Goal: Check status

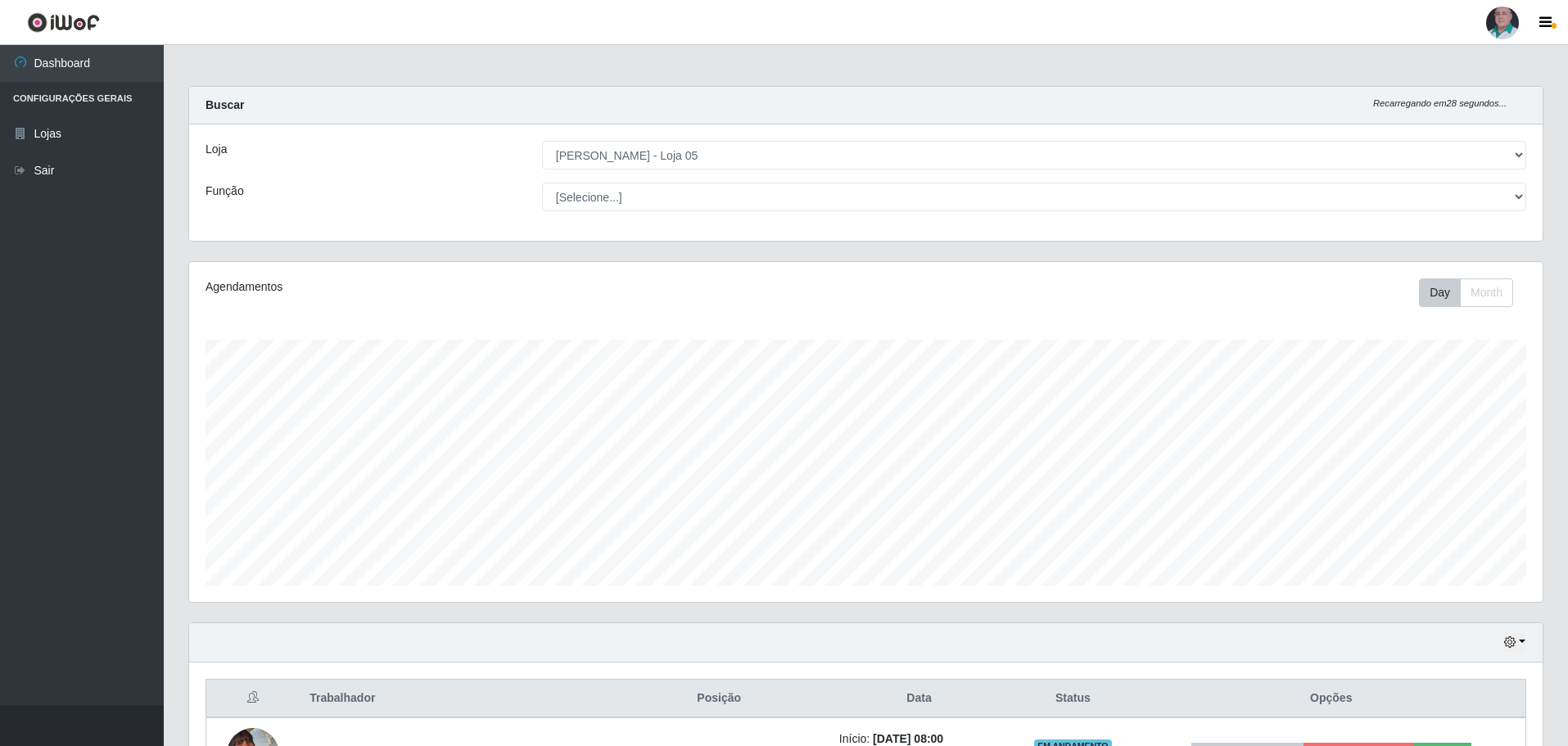
select select "252"
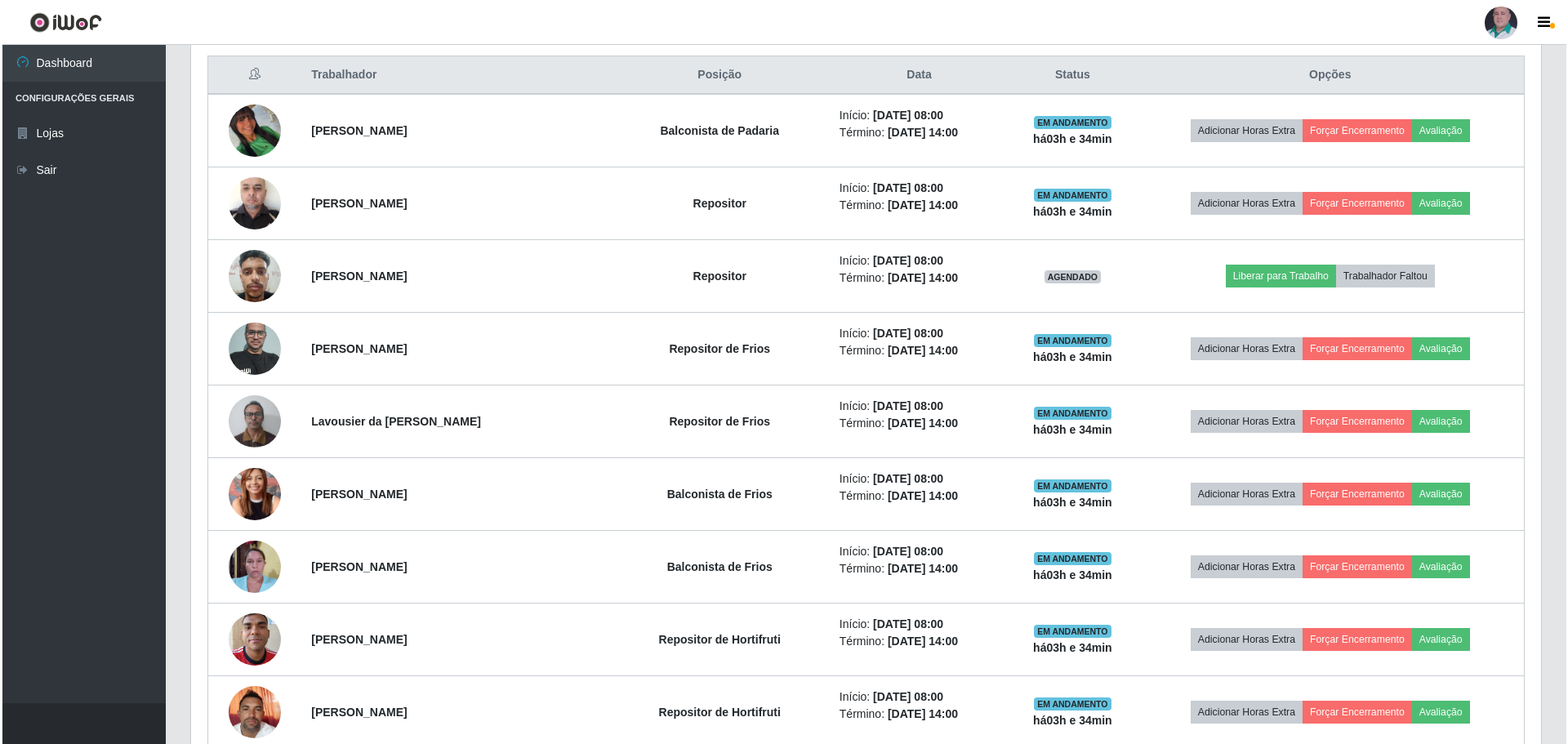
scroll to position [339, 1349]
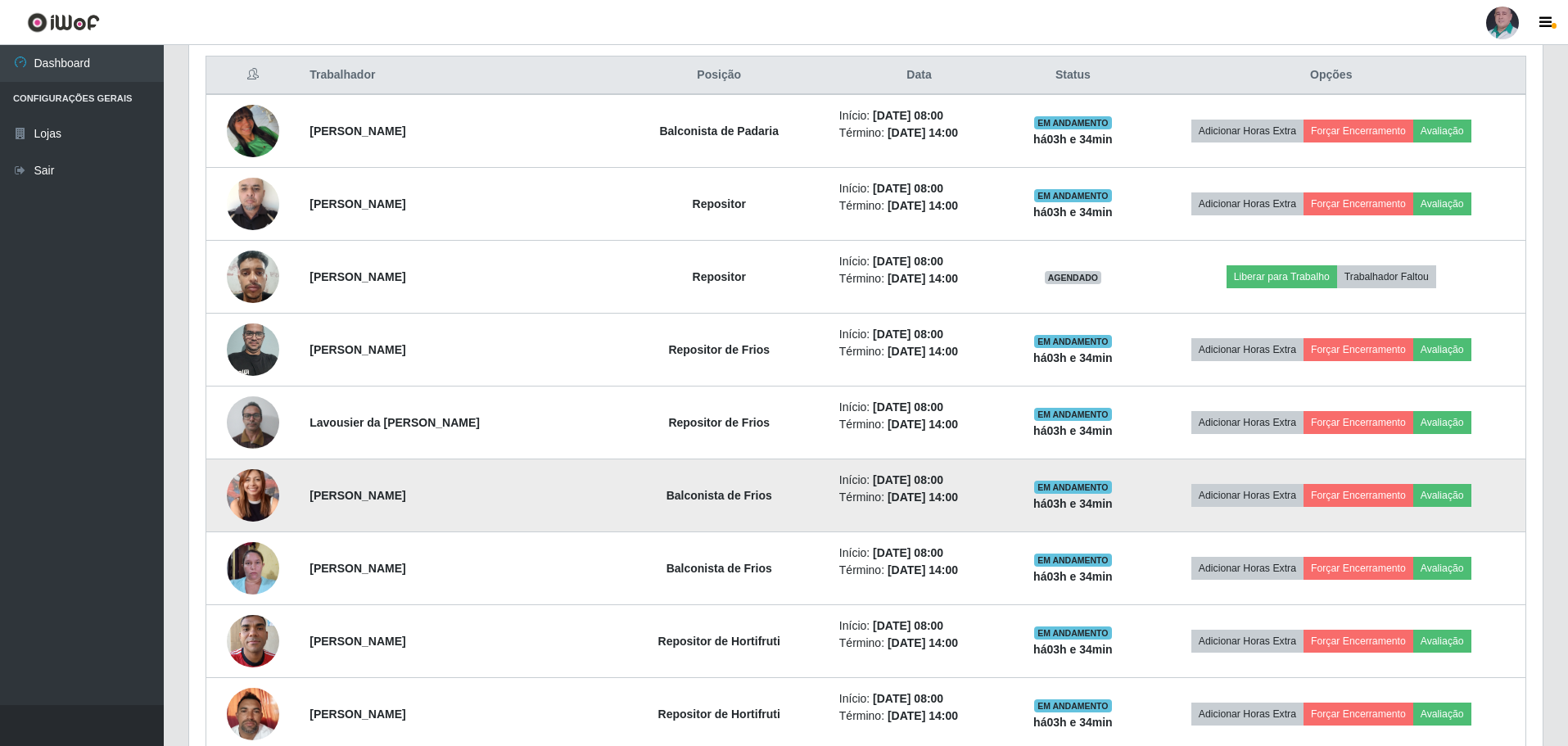
click at [250, 497] on img at bounding box center [253, 495] width 52 height 70
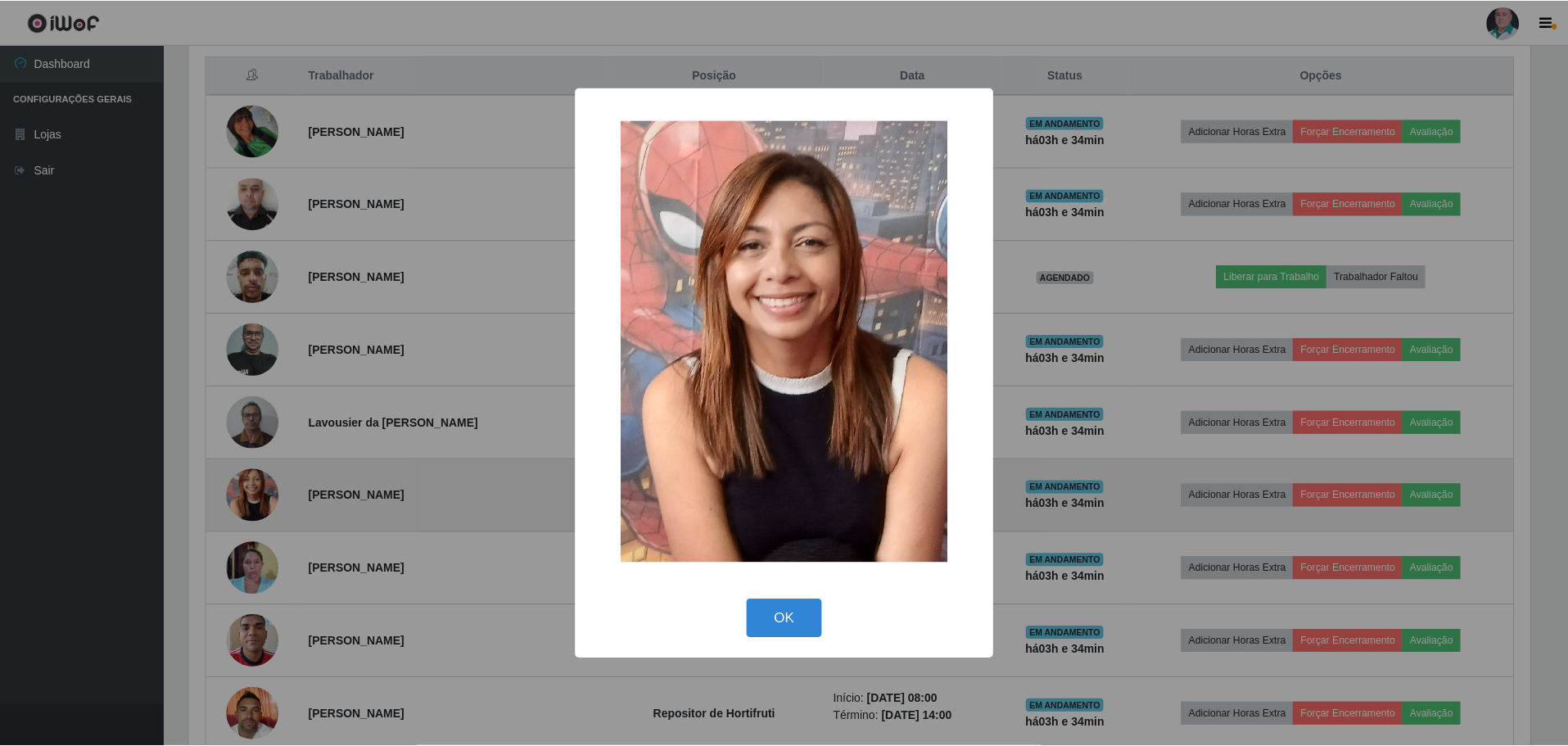
scroll to position [340, 1346]
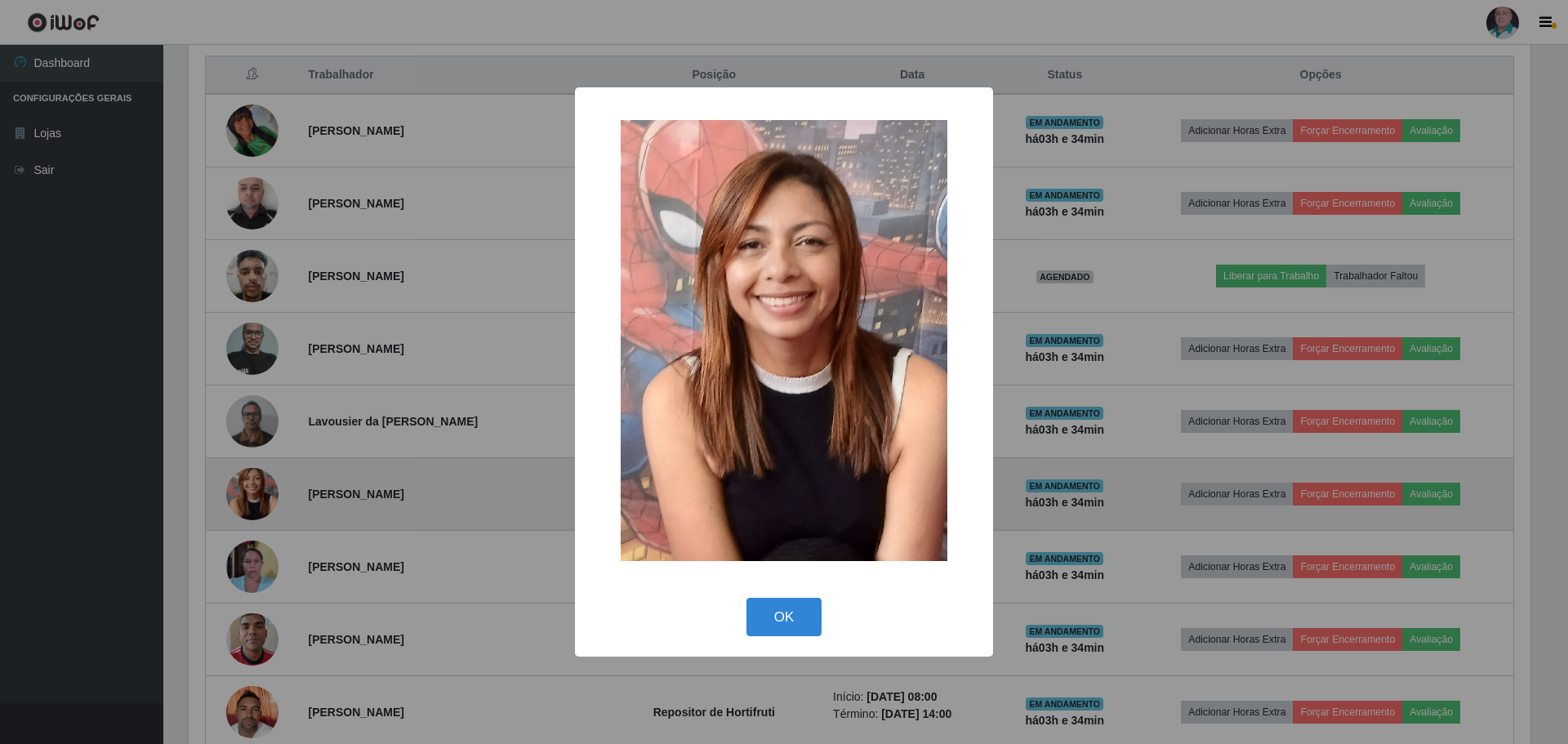
click at [249, 495] on div "× OK Cancel" at bounding box center [784, 372] width 1568 height 744
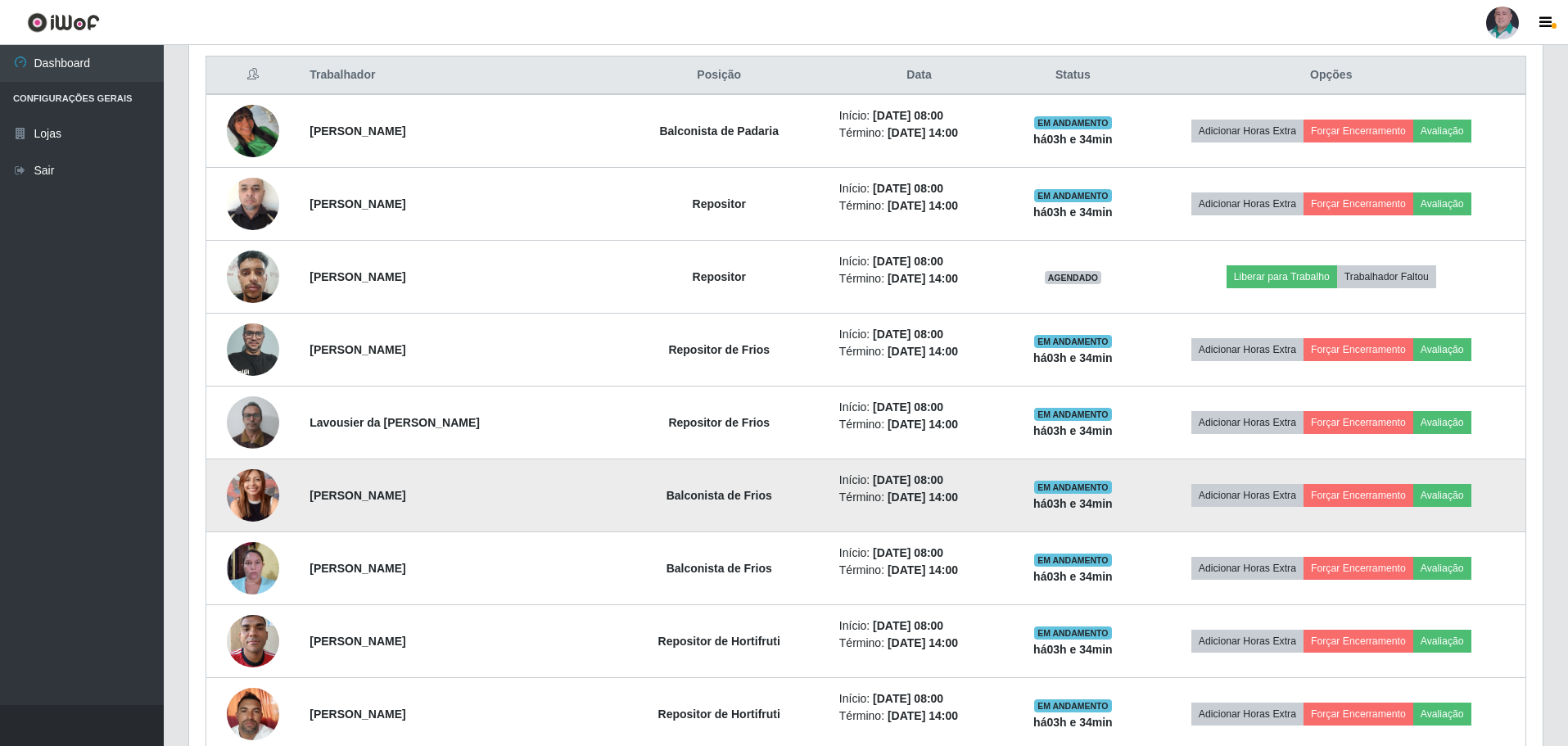
scroll to position [787, 0]
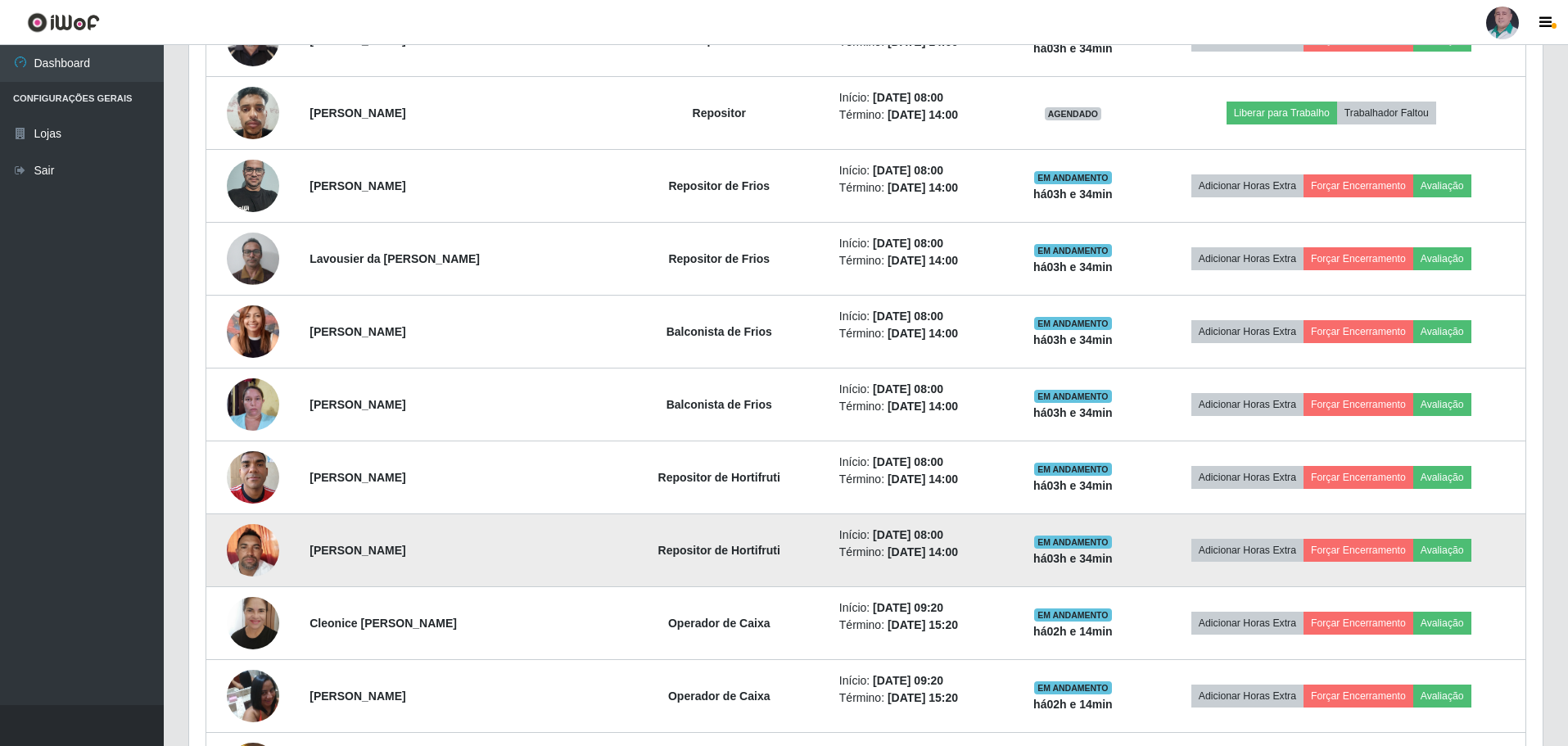
click at [247, 547] on img at bounding box center [253, 550] width 52 height 70
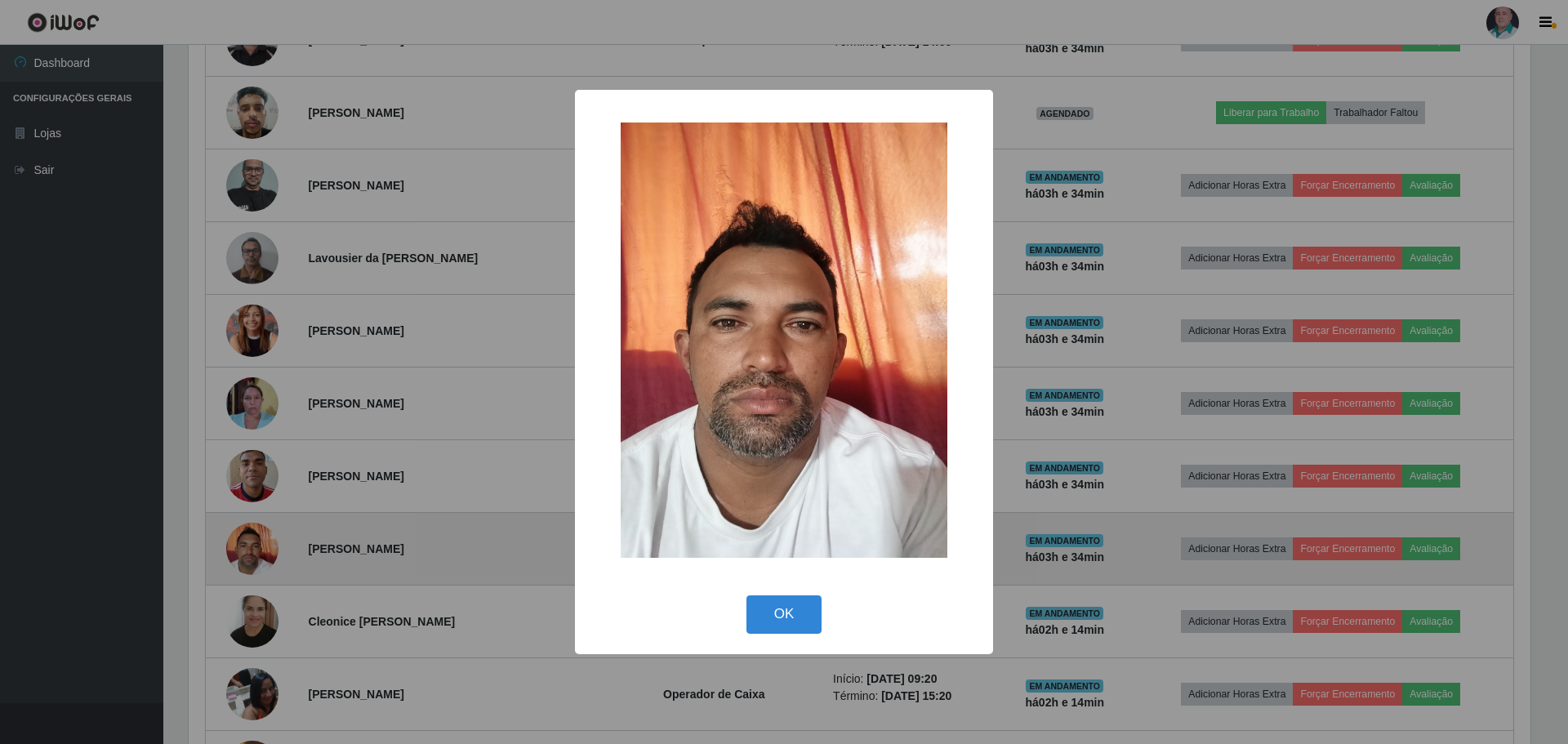
click at [247, 546] on div "× OK Cancel" at bounding box center [784, 372] width 1568 height 744
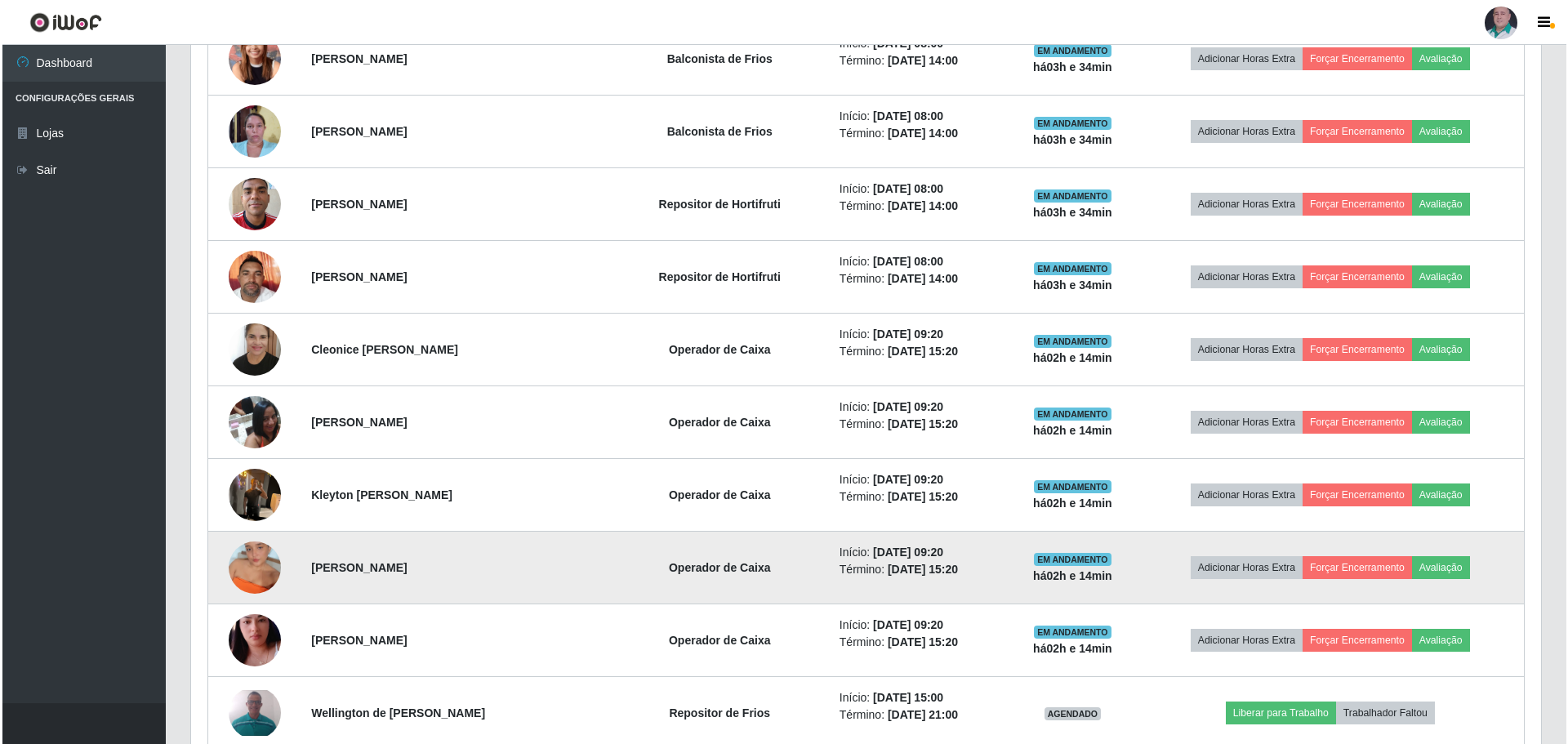
scroll to position [1112, 0]
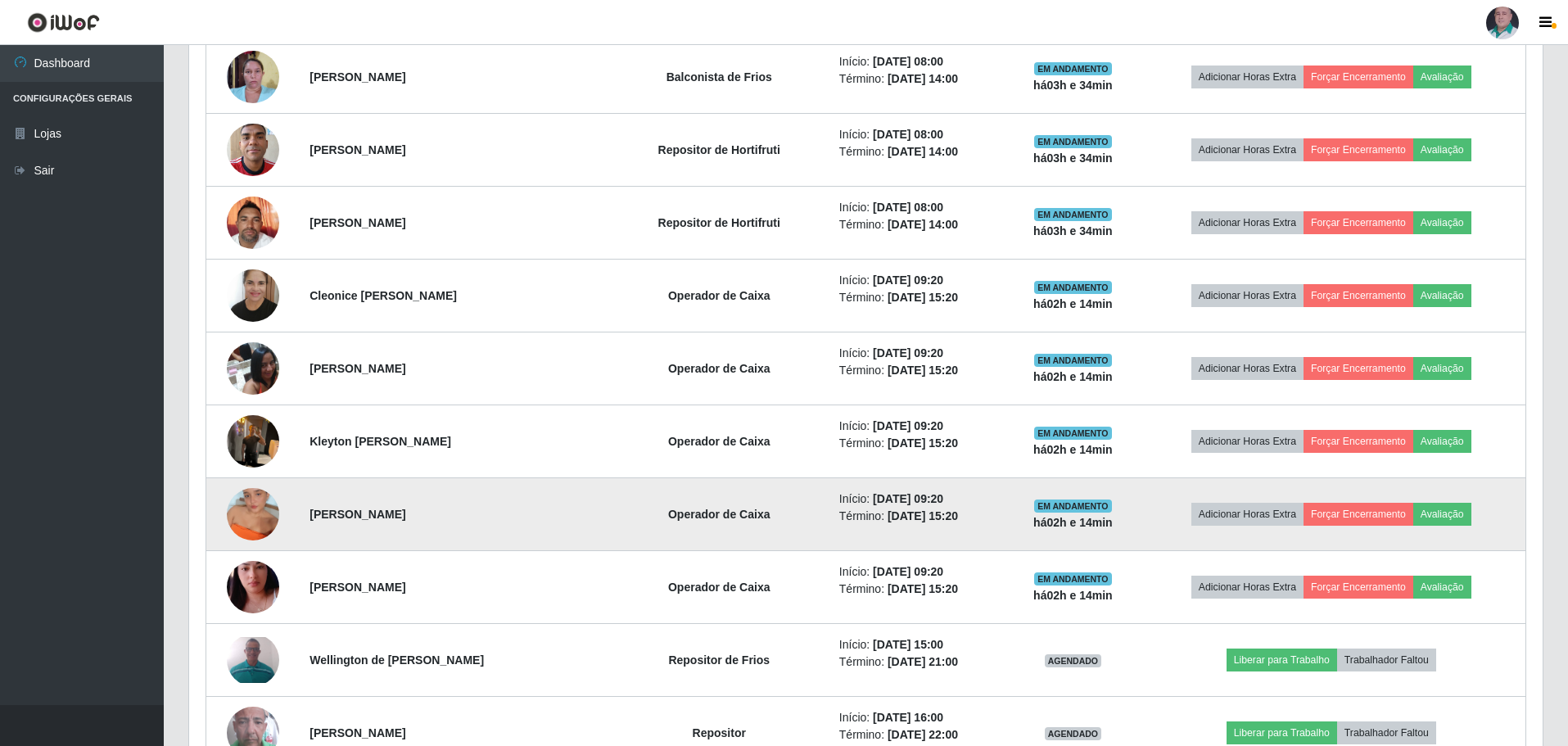
click at [248, 505] on img at bounding box center [253, 514] width 52 height 93
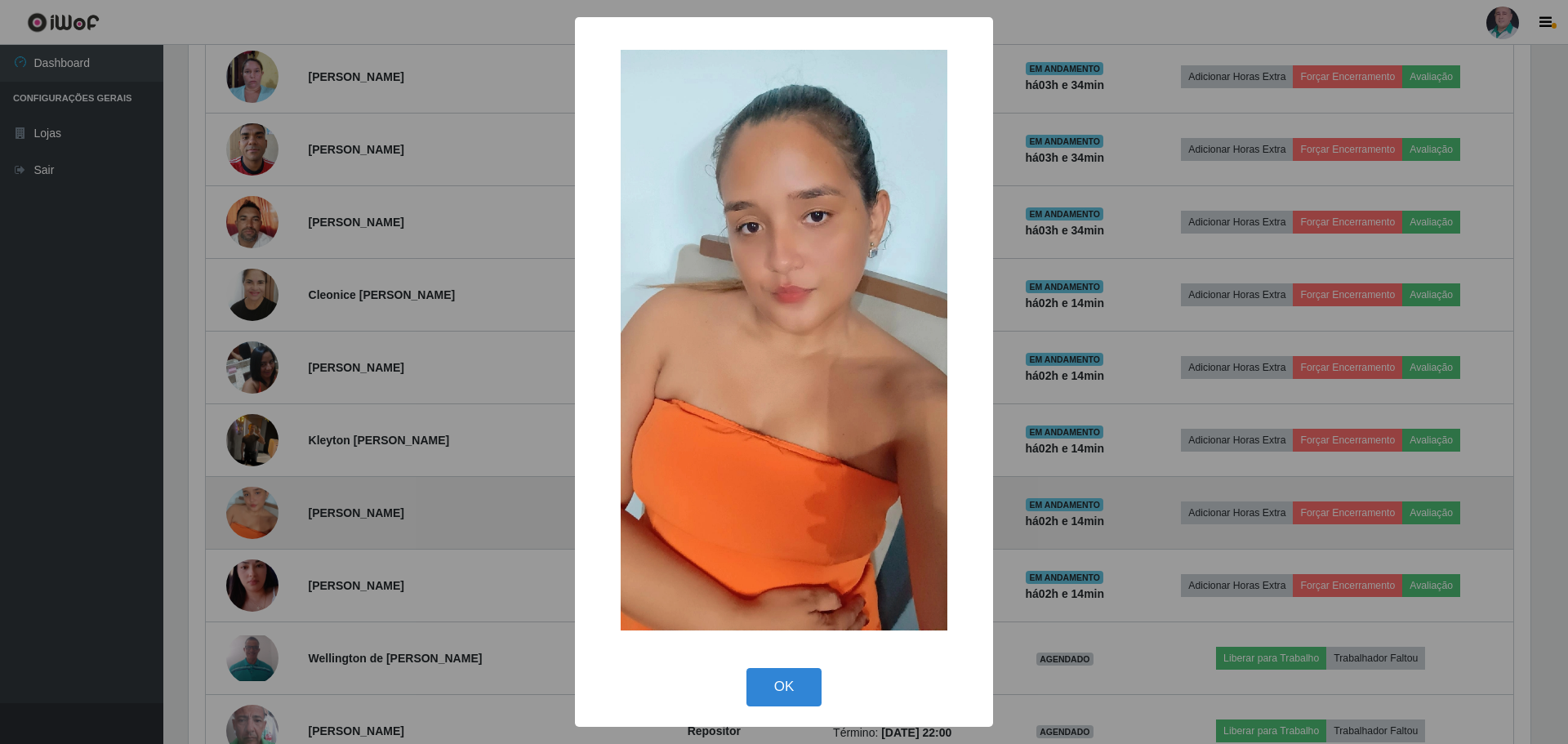
click at [248, 504] on div "× OK Cancel" at bounding box center [784, 372] width 1568 height 744
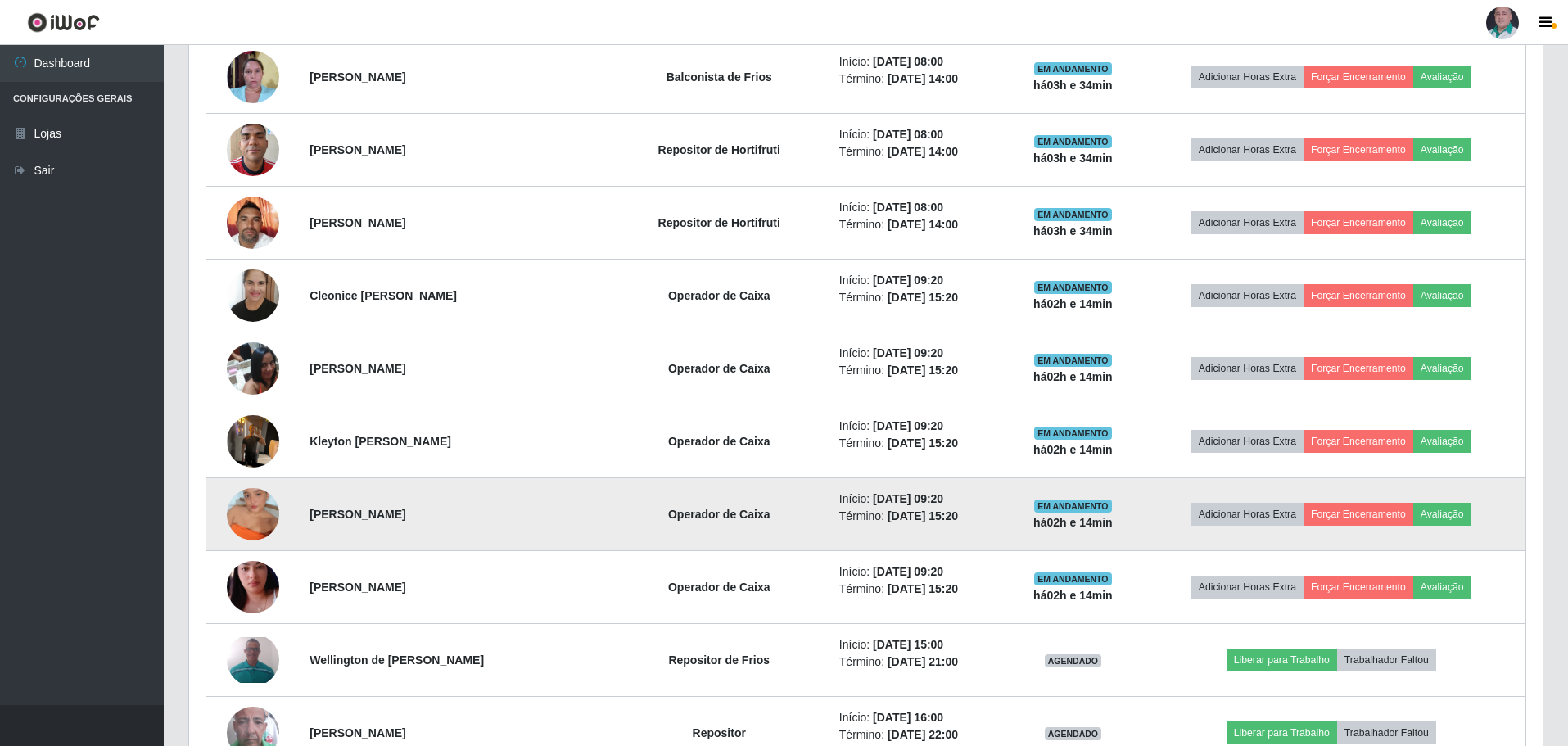
scroll to position [340, 1353]
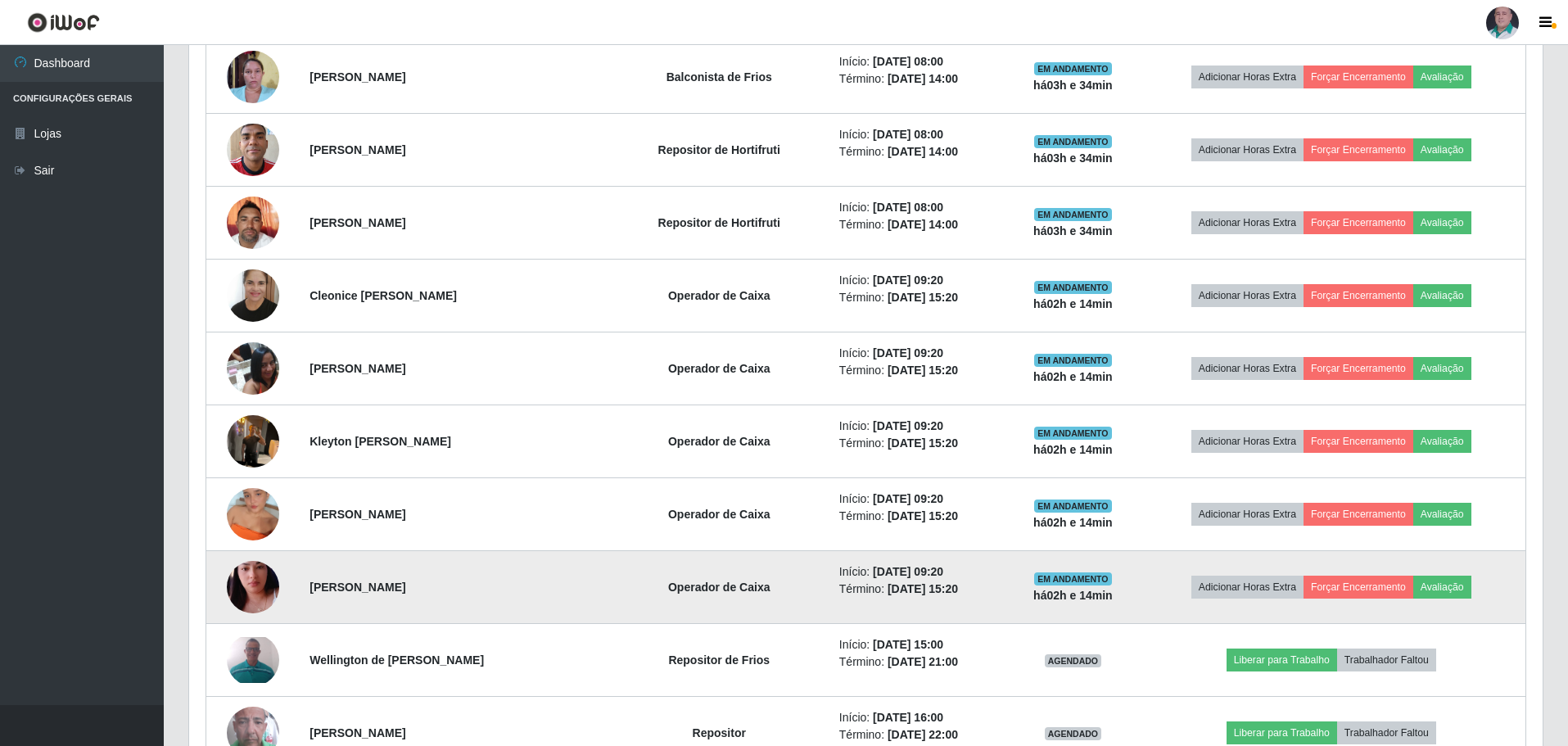
click at [249, 572] on img at bounding box center [253, 587] width 52 height 93
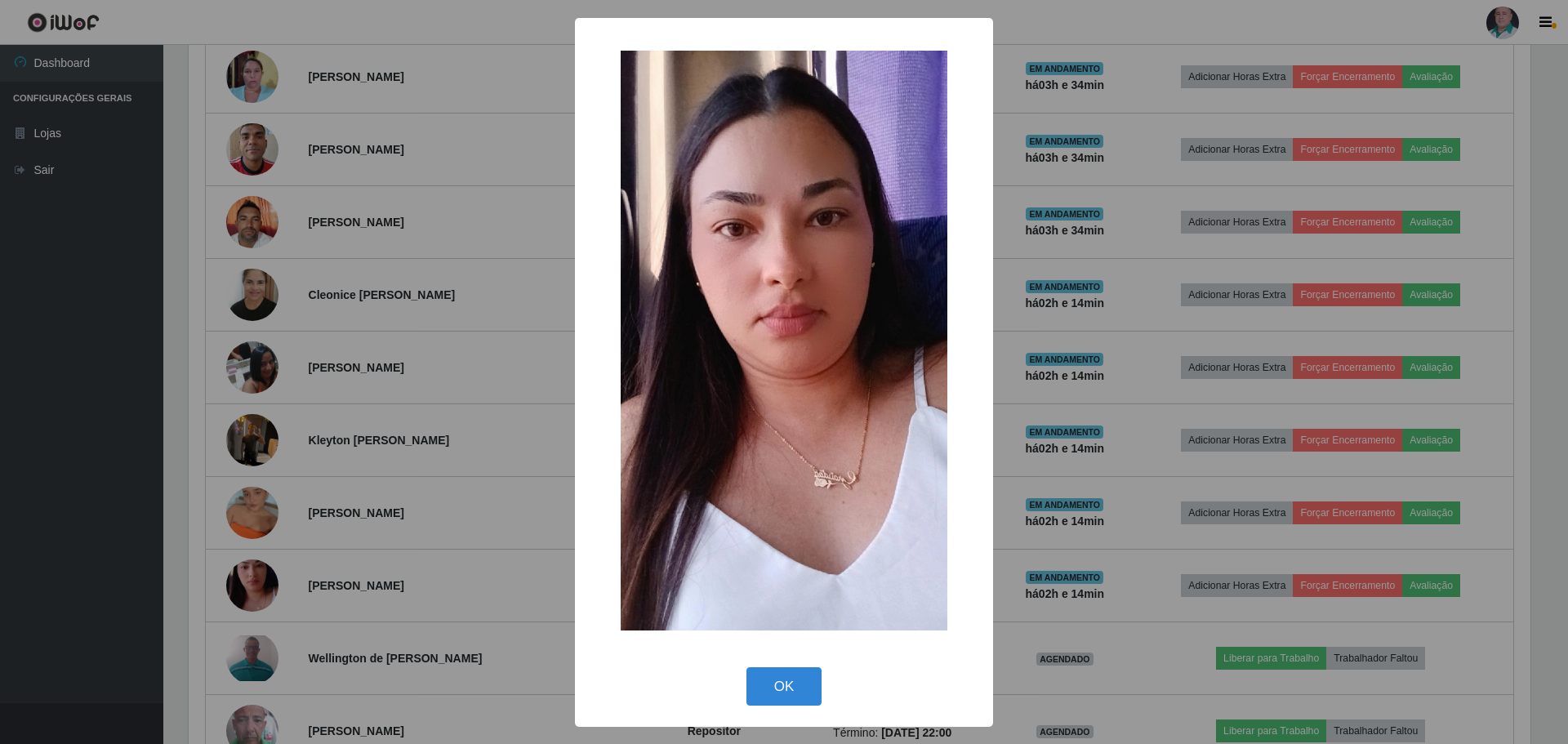
click at [250, 568] on div "× OK Cancel" at bounding box center [784, 372] width 1568 height 744
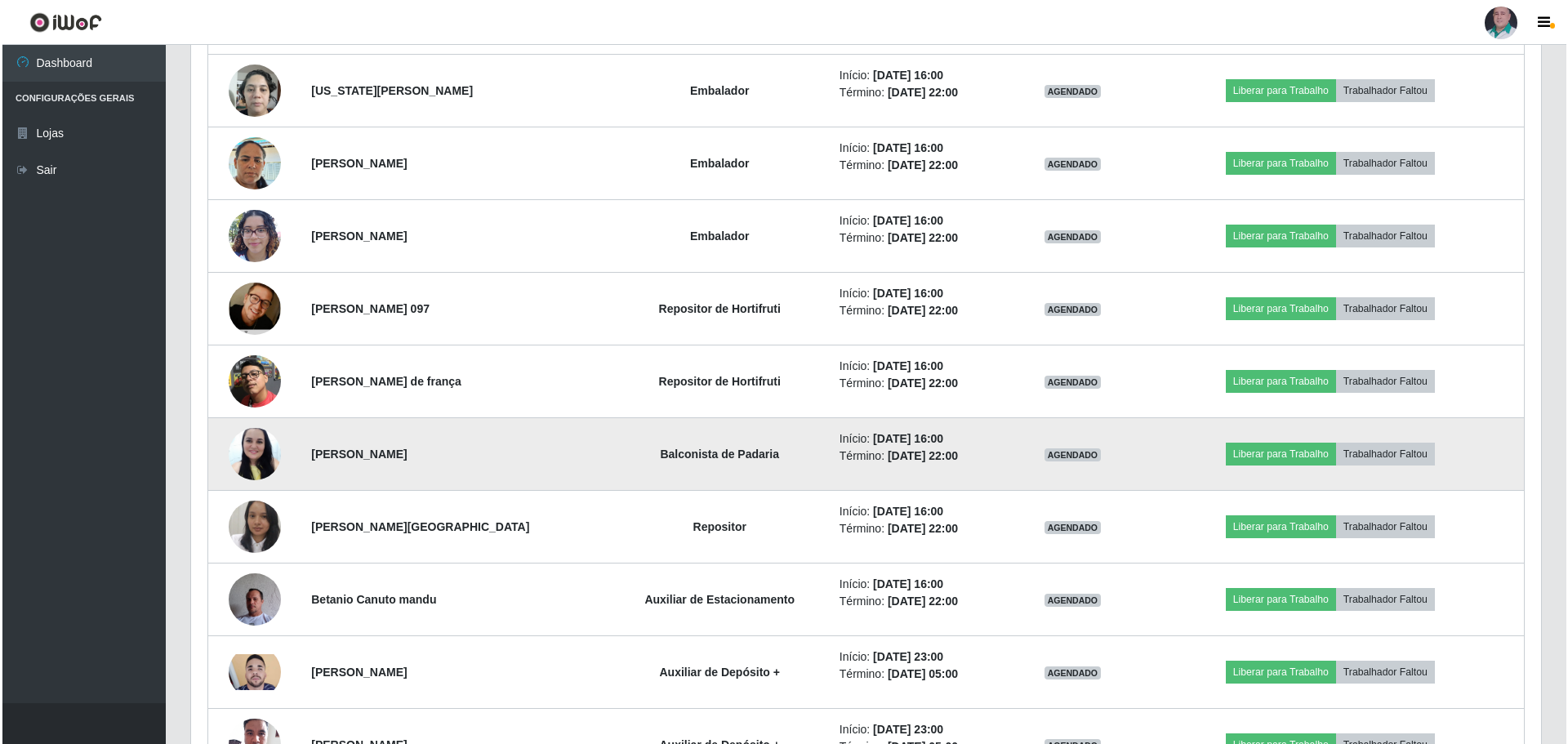
scroll to position [2768, 0]
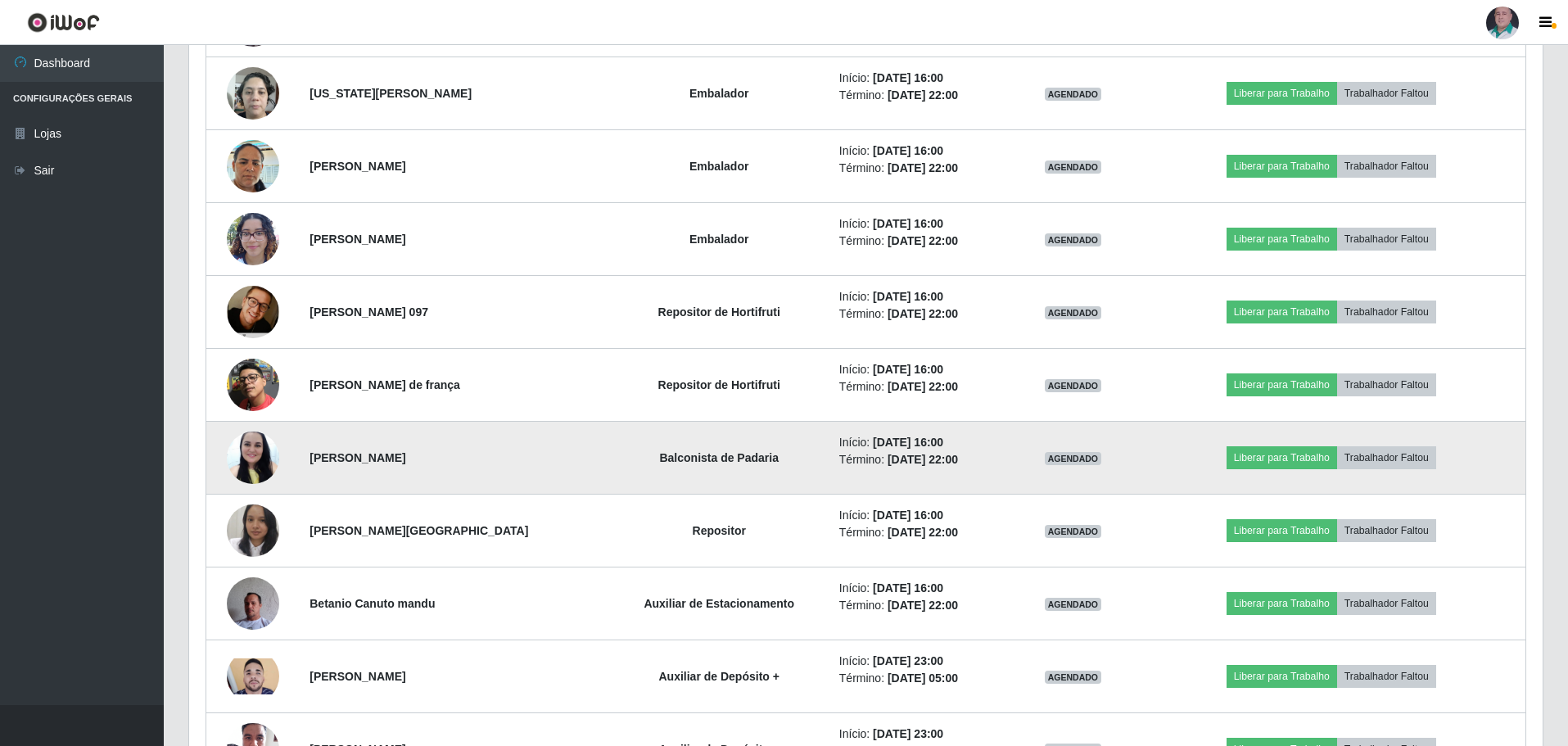
click at [259, 447] on img at bounding box center [253, 457] width 52 height 70
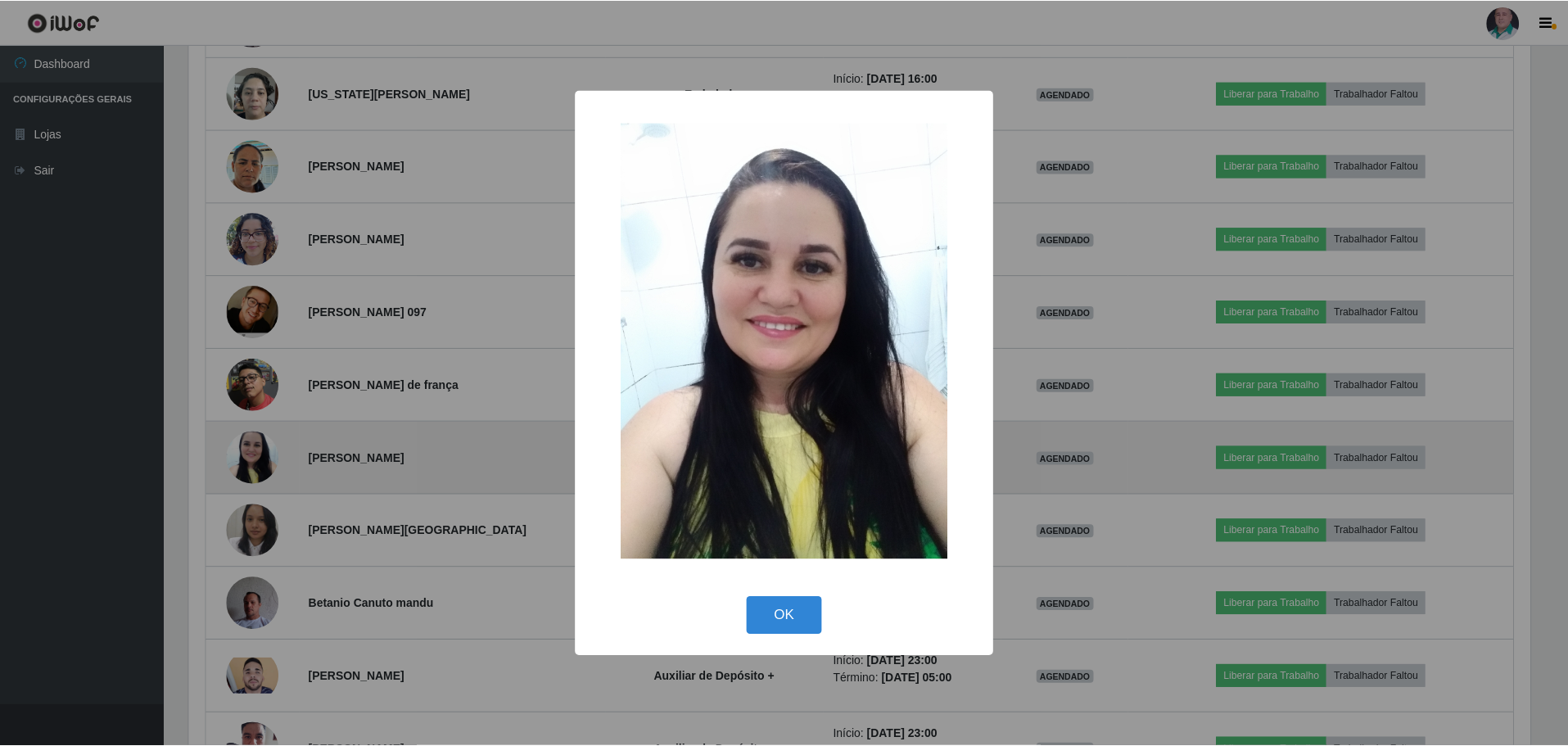
scroll to position [340, 1346]
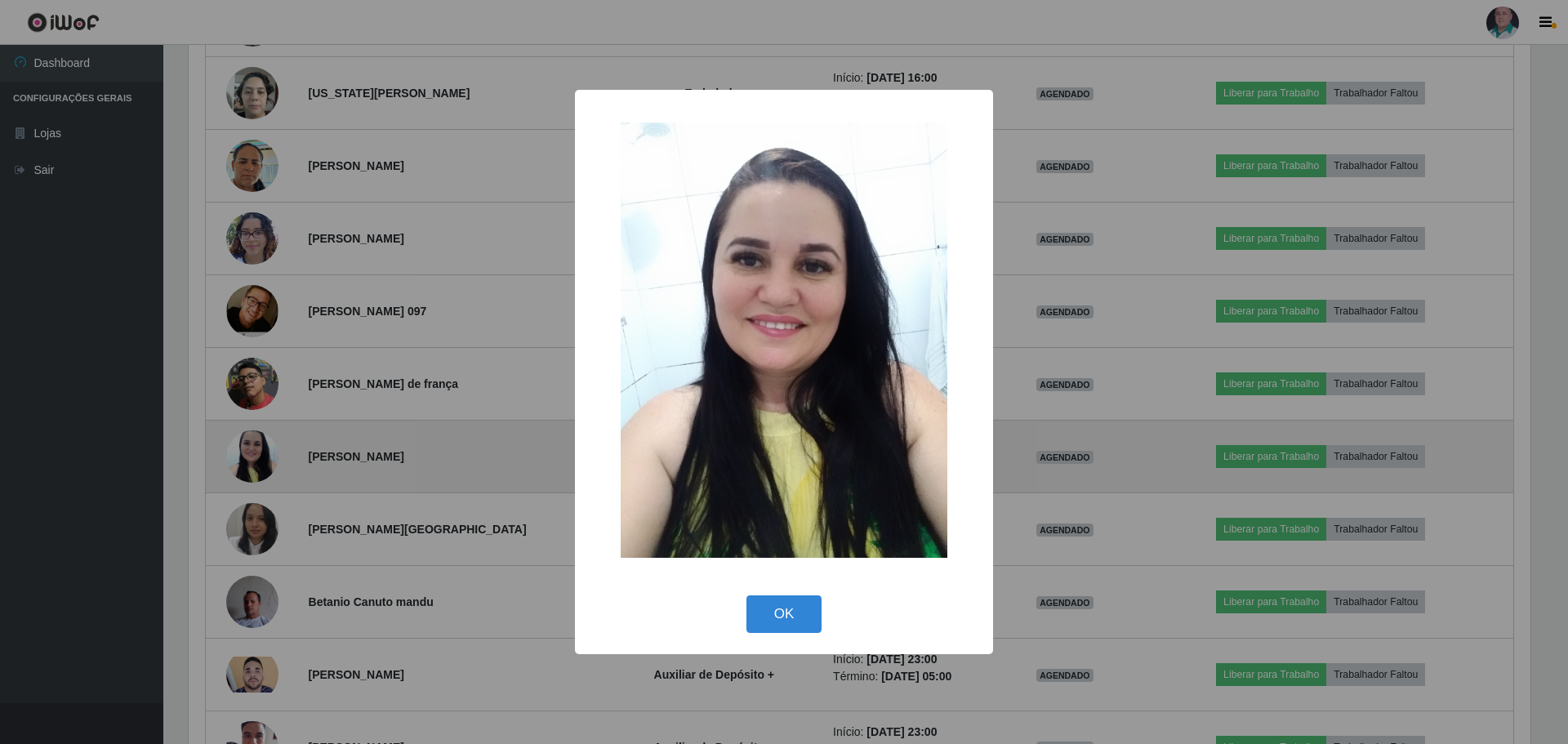
click at [259, 446] on div "× OK Cancel" at bounding box center [784, 372] width 1568 height 744
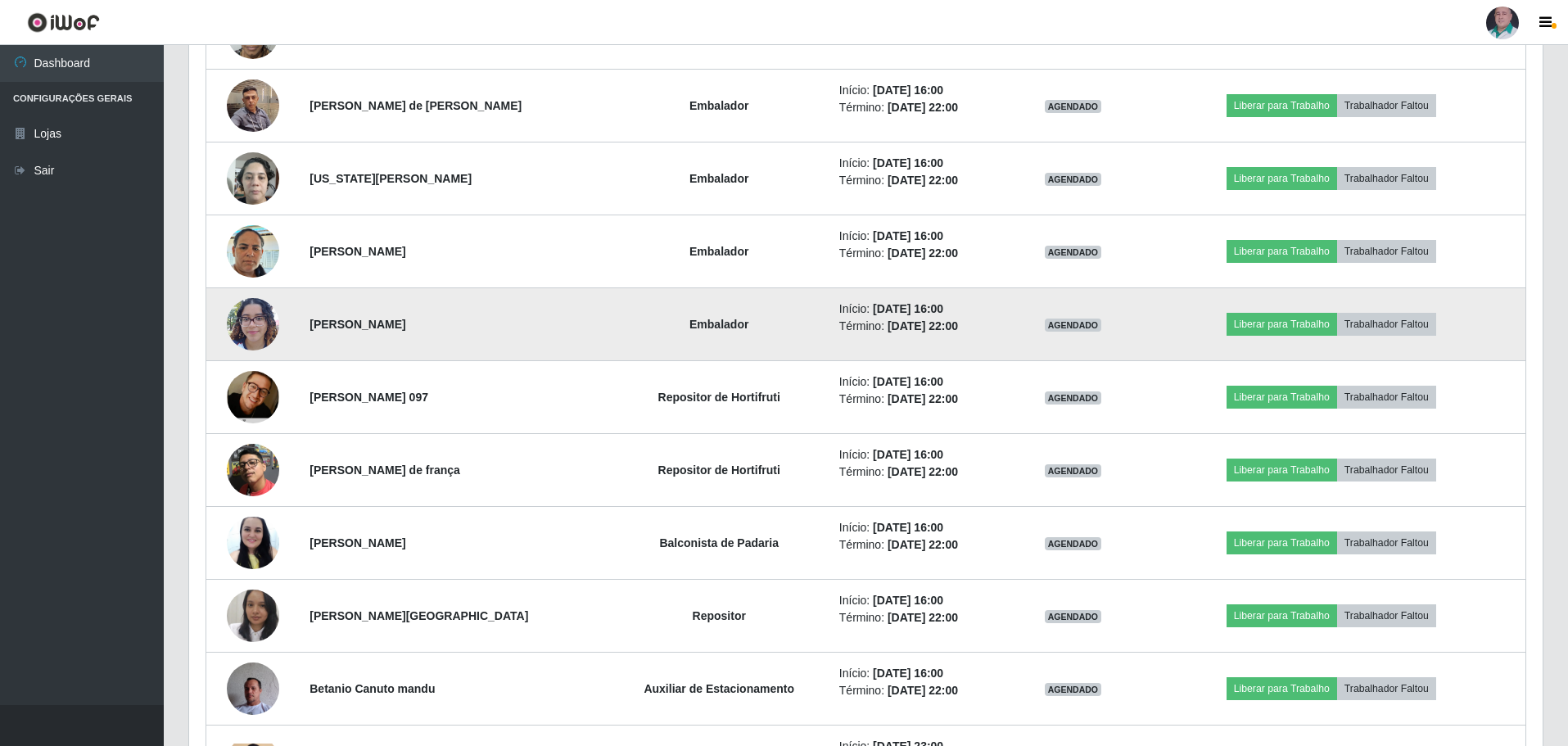
scroll to position [2611, 0]
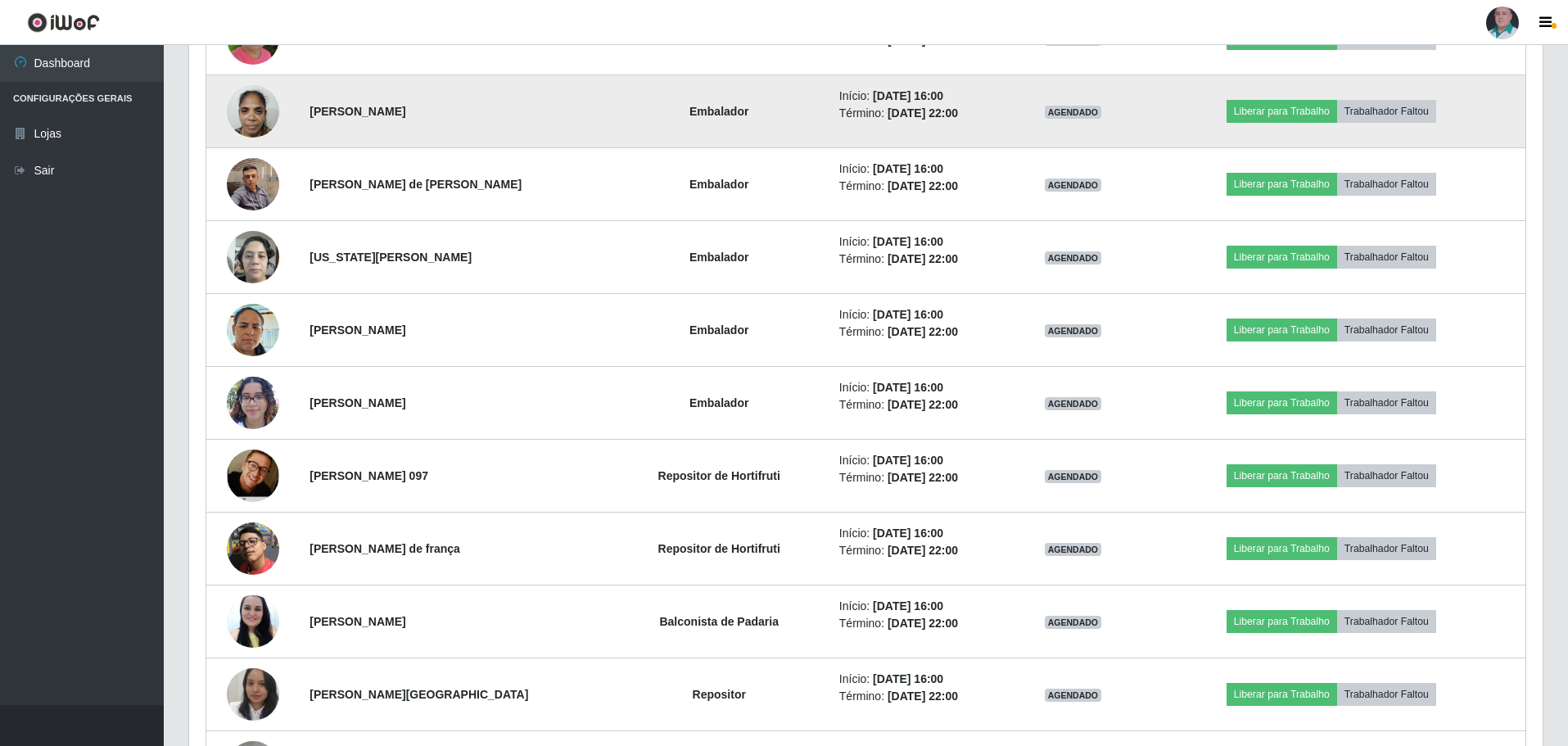
click at [250, 124] on img at bounding box center [253, 111] width 52 height 70
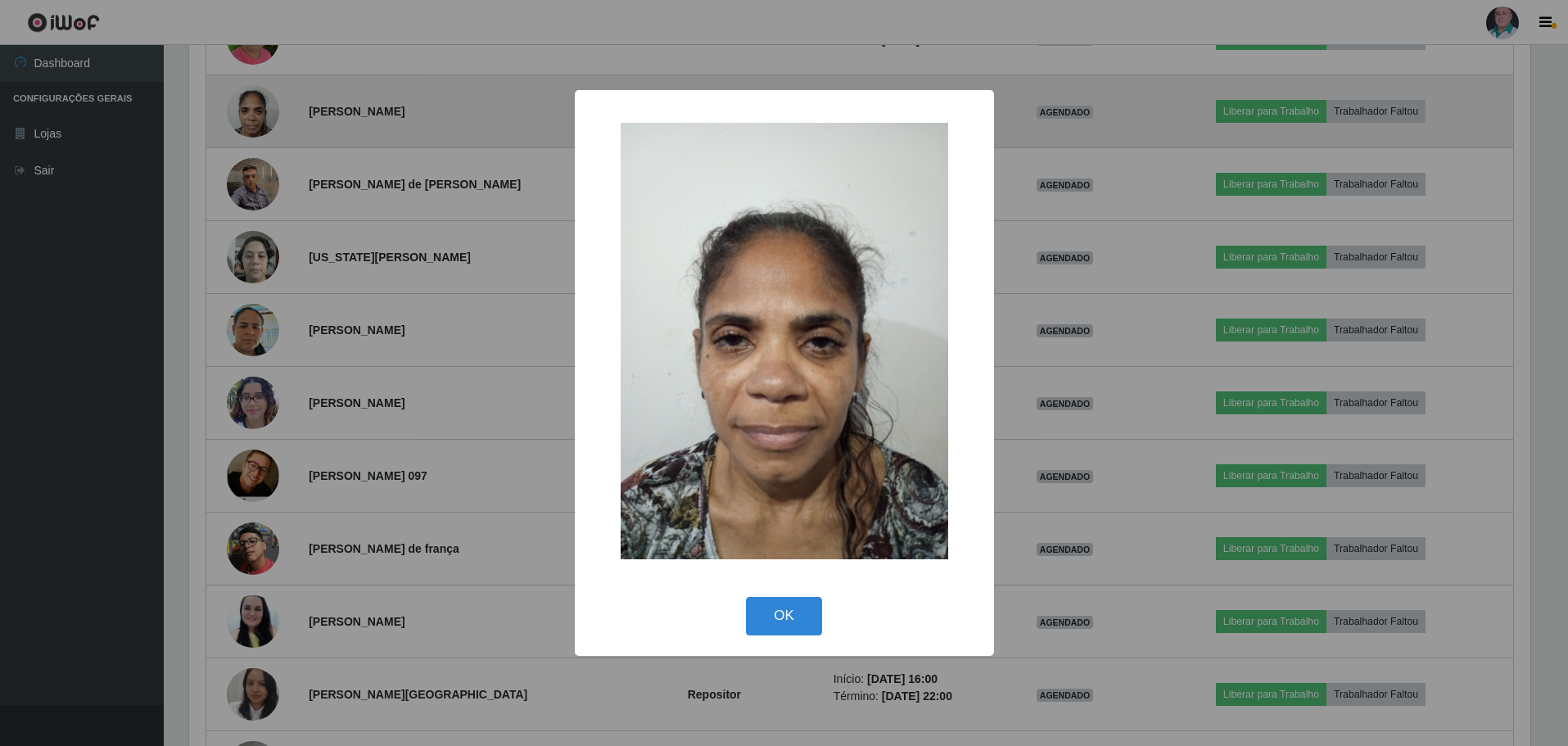
scroll to position [340, 1346]
click at [250, 124] on div "× OK Cancel" at bounding box center [786, 373] width 1573 height 746
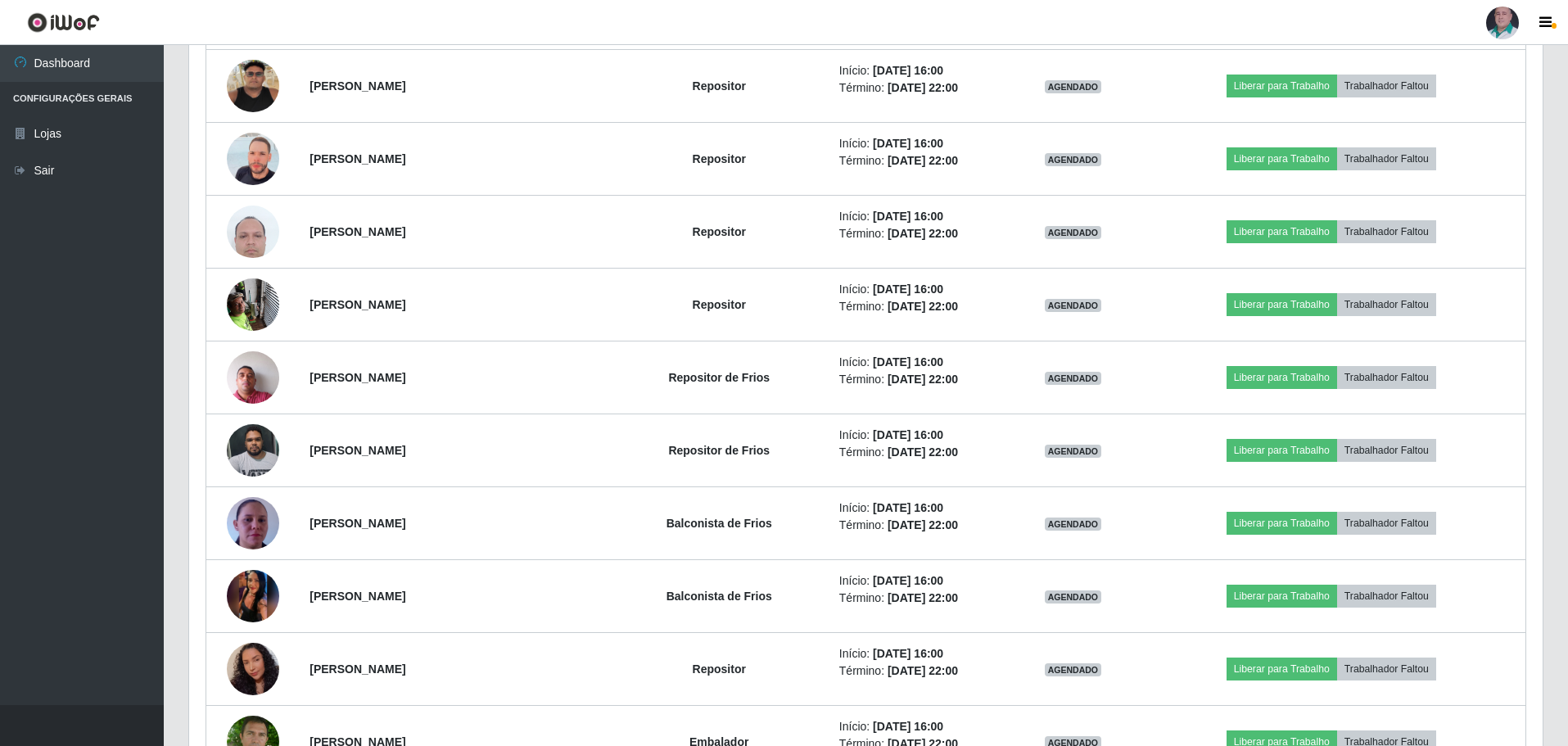
scroll to position [1956, 0]
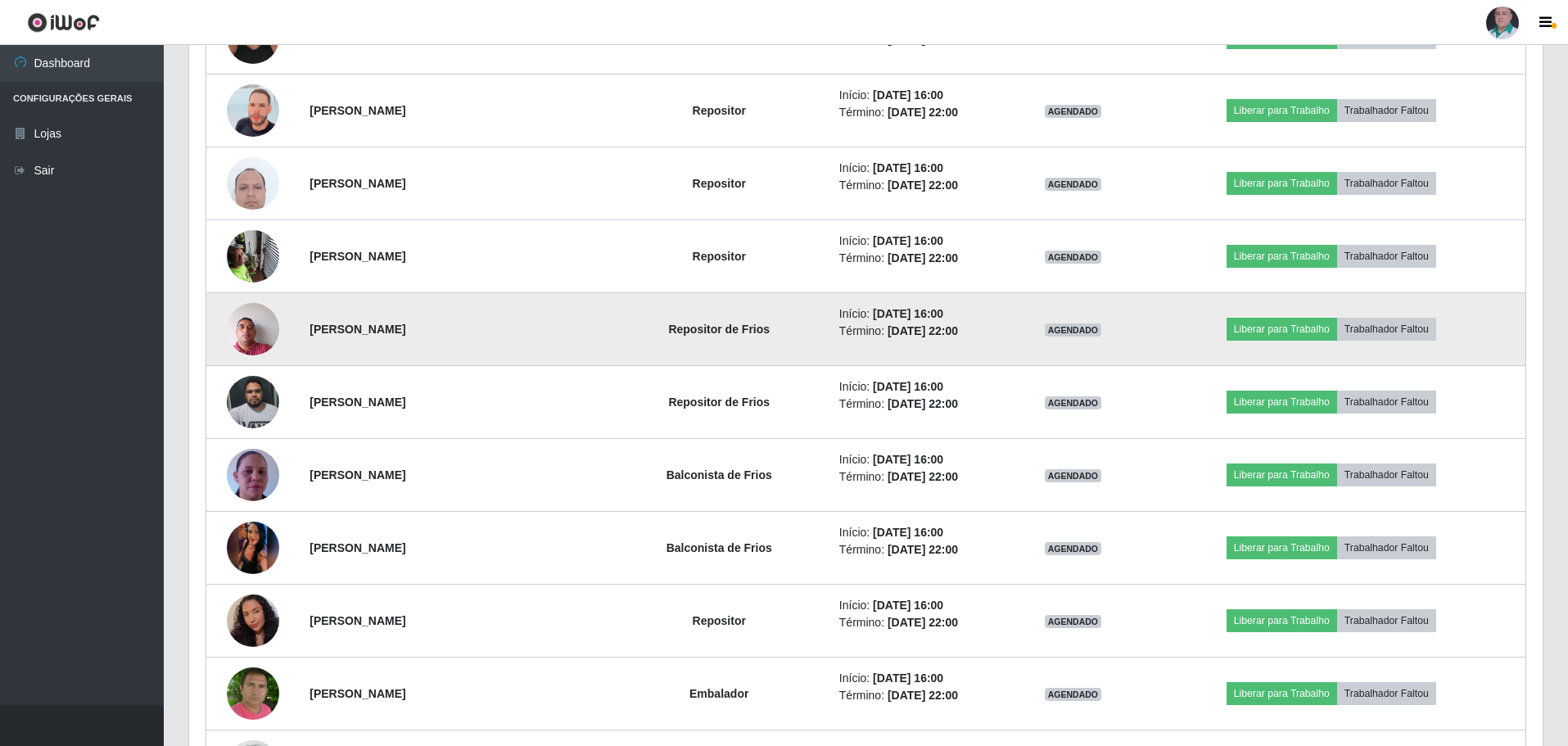
click at [260, 330] on img at bounding box center [253, 329] width 52 height 70
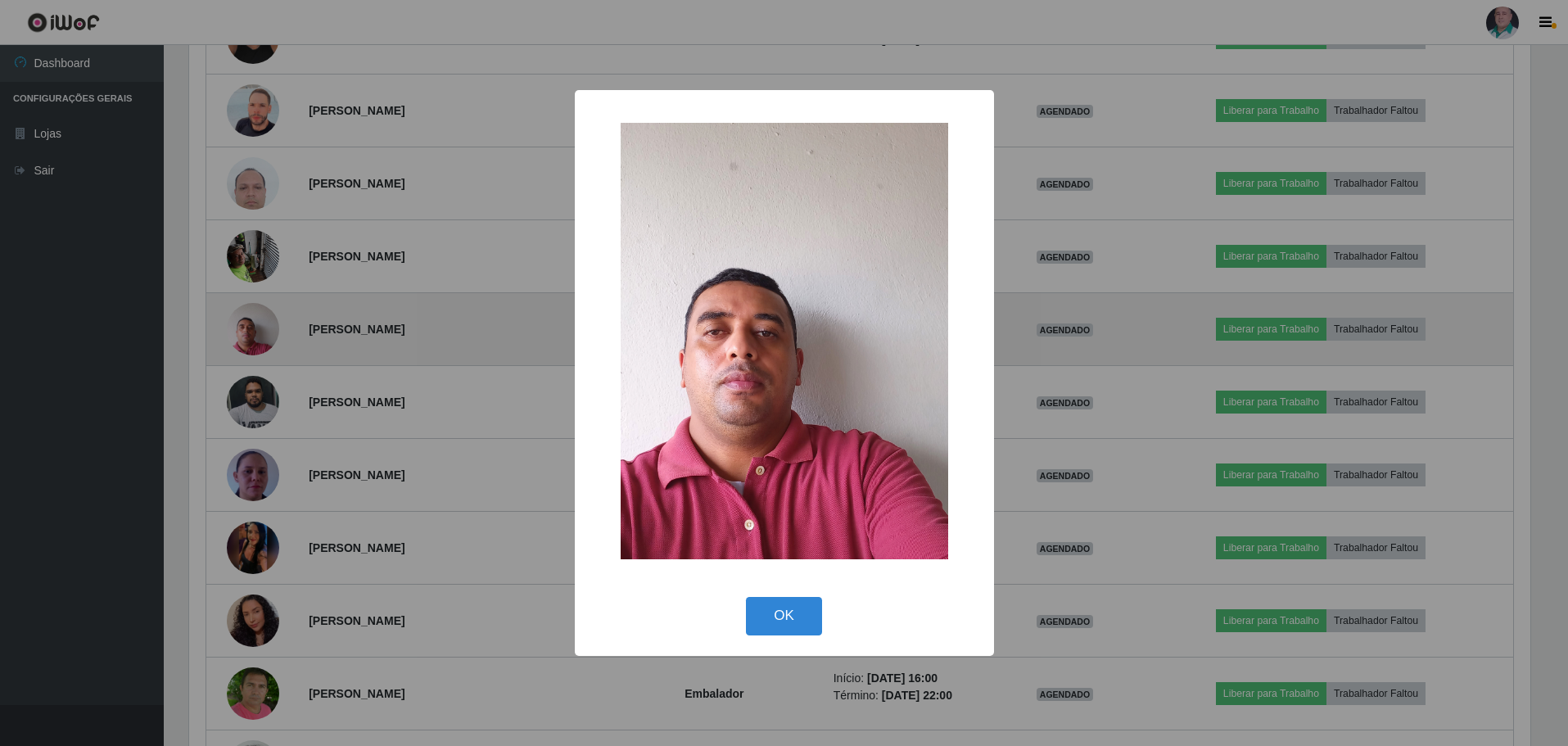
scroll to position [340, 1346]
click at [260, 330] on div "× OK Cancel" at bounding box center [786, 373] width 1573 height 746
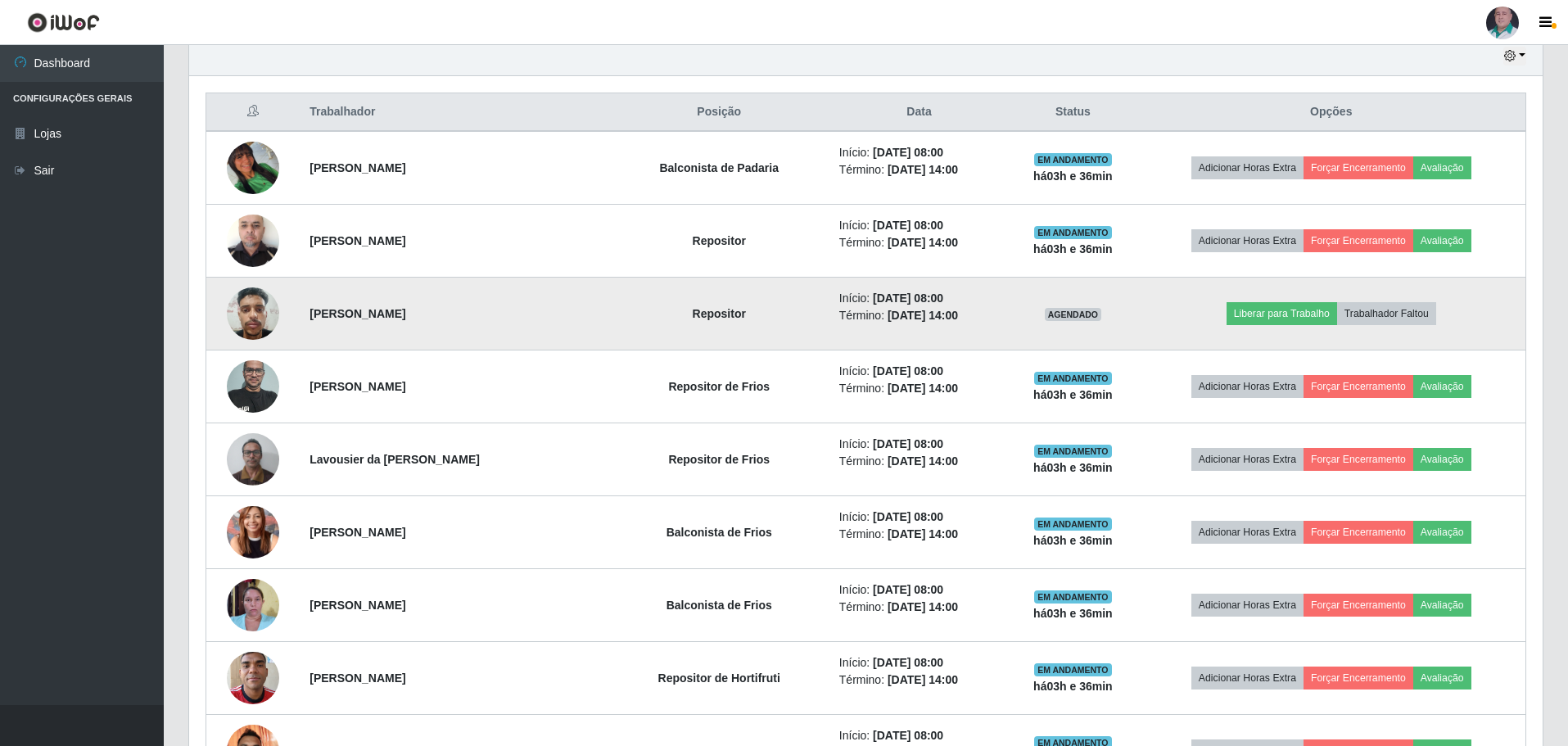
scroll to position [564, 0]
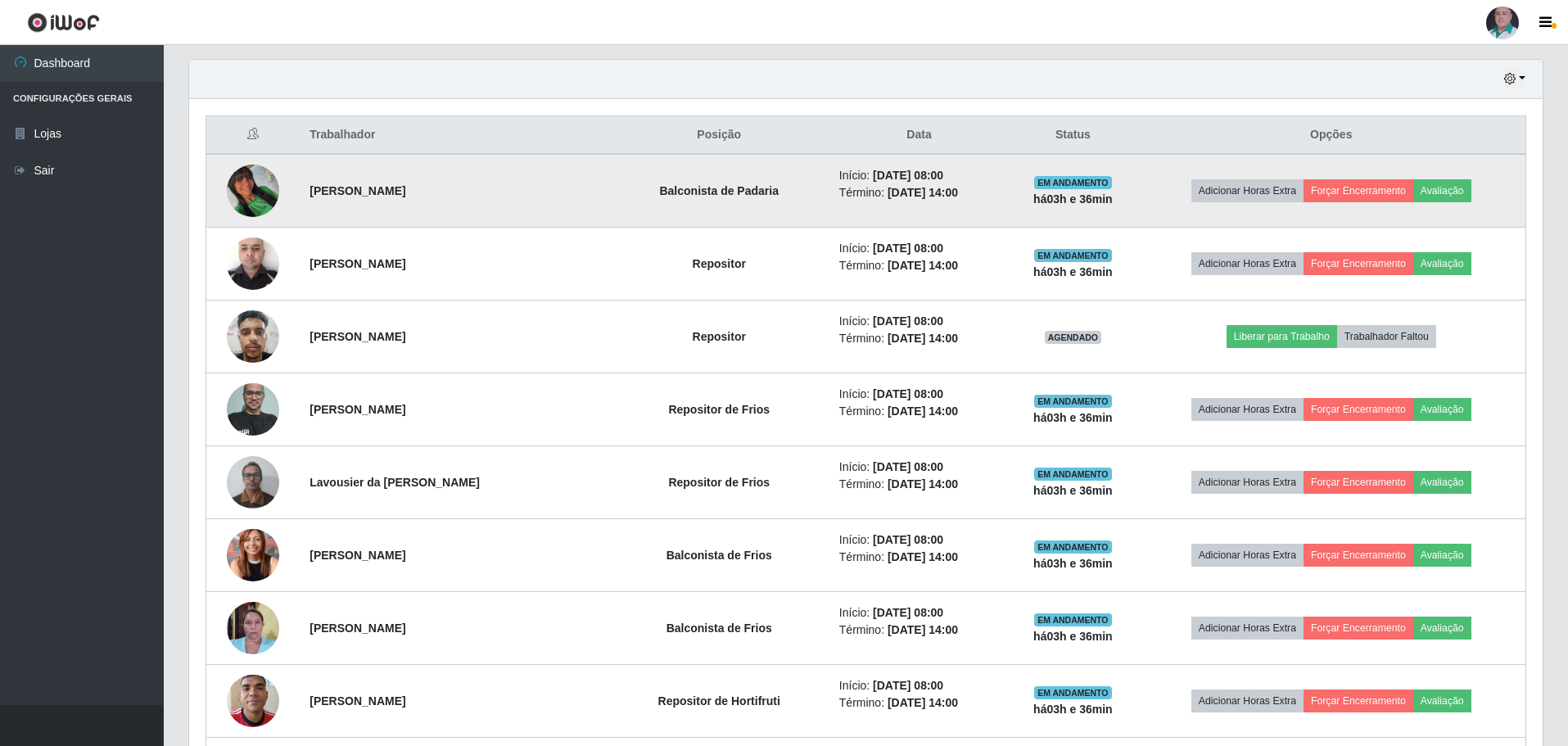
click at [251, 205] on img at bounding box center [253, 190] width 52 height 52
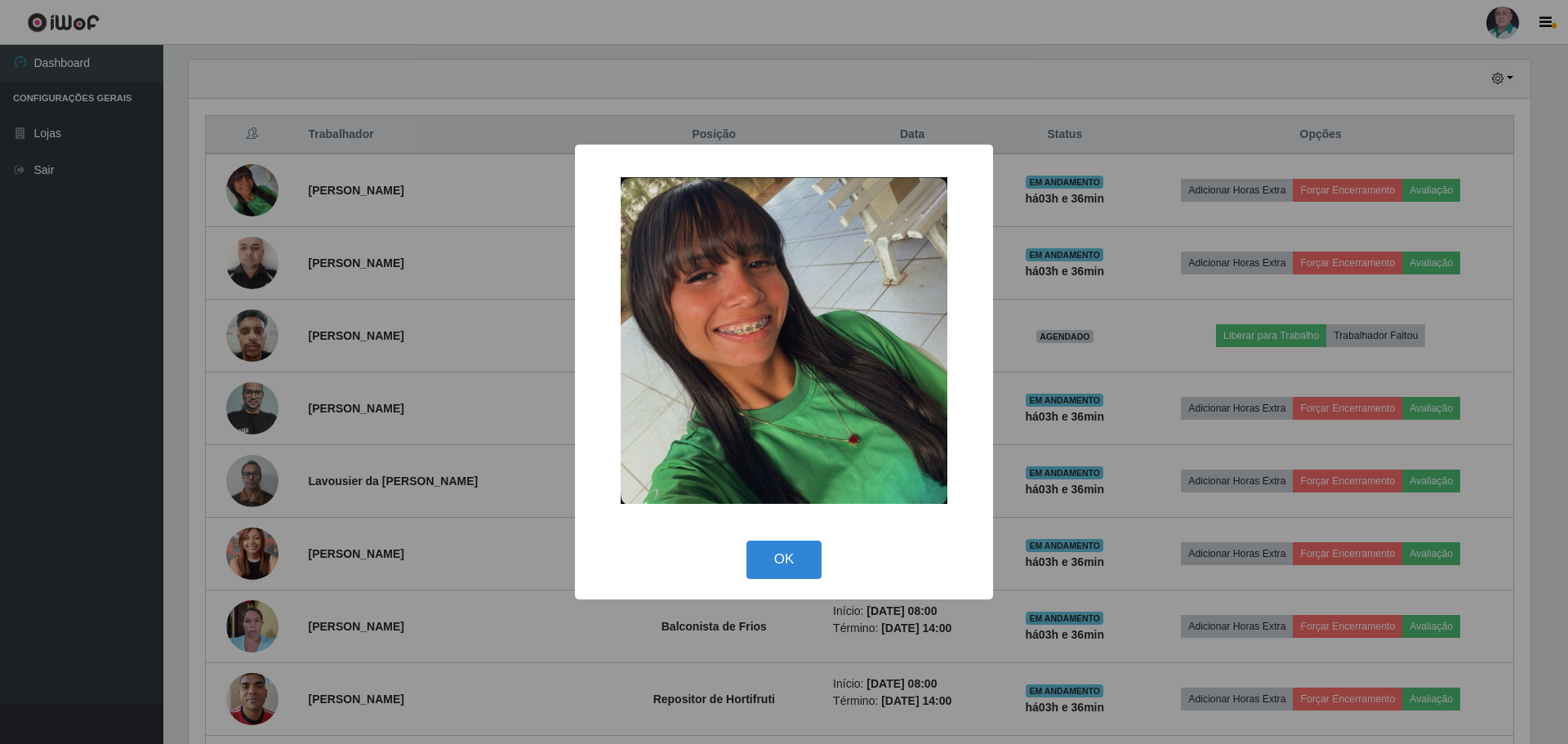
click at [503, 222] on div "× OK Cancel" at bounding box center [784, 372] width 1568 height 744
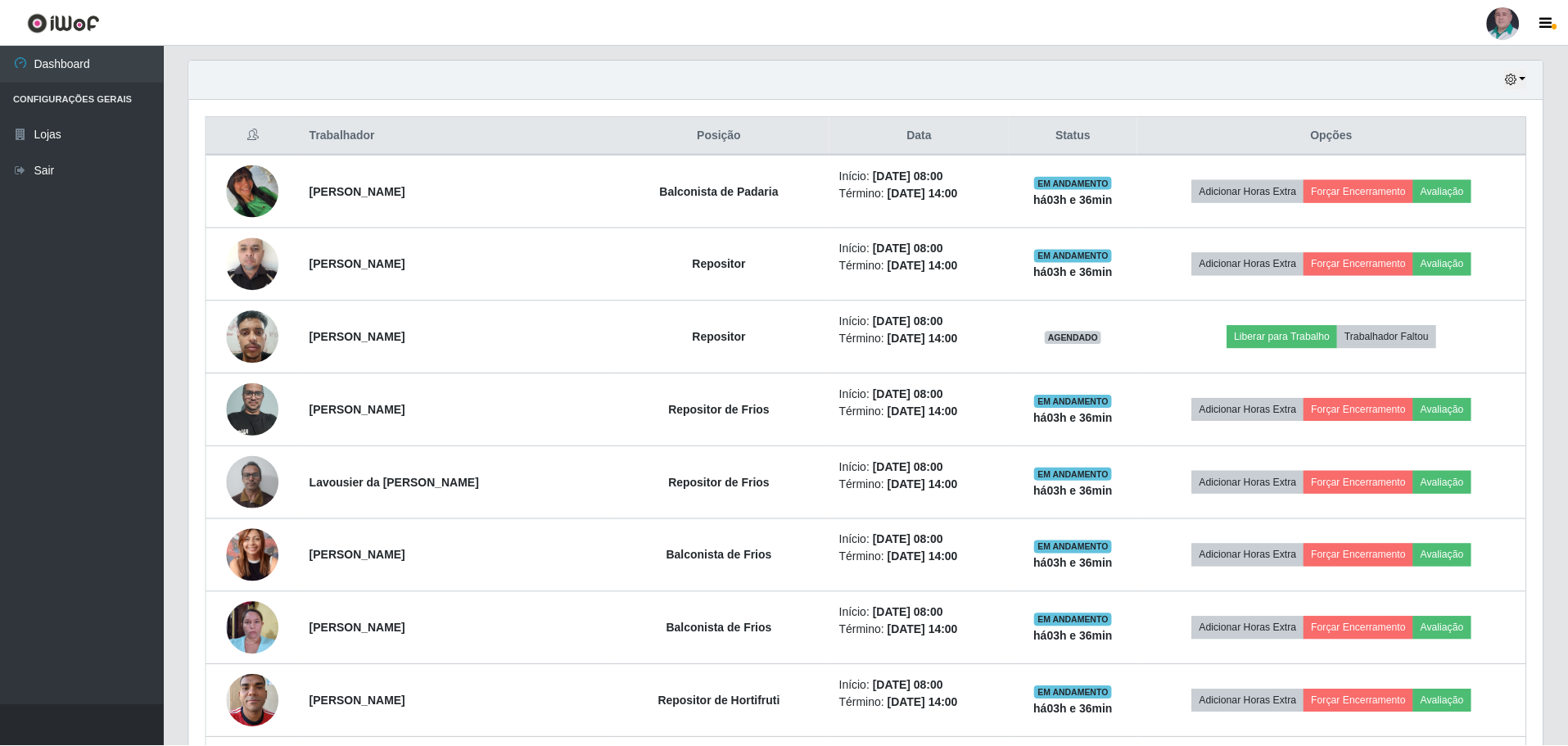
scroll to position [340, 1353]
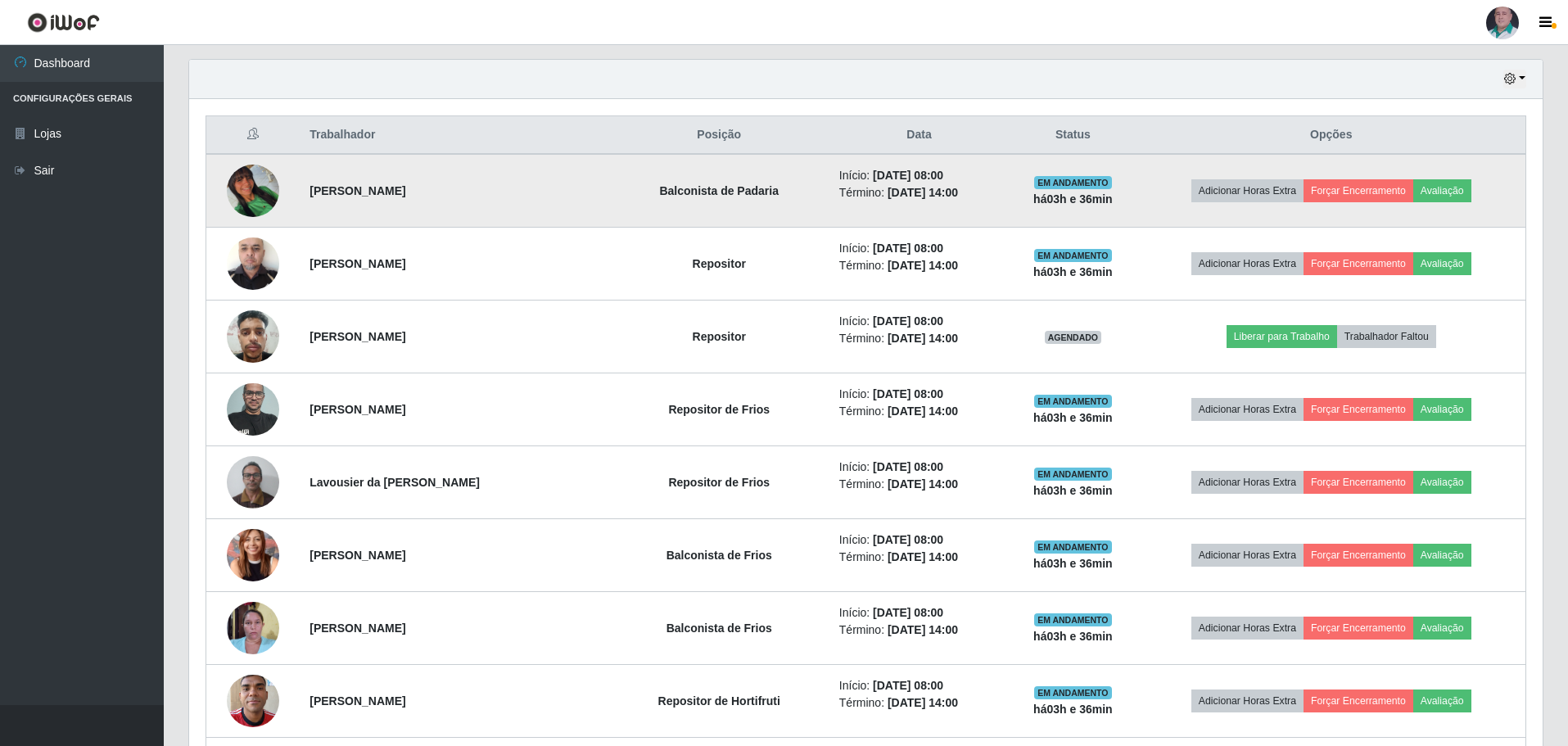
click at [252, 196] on img at bounding box center [253, 190] width 52 height 52
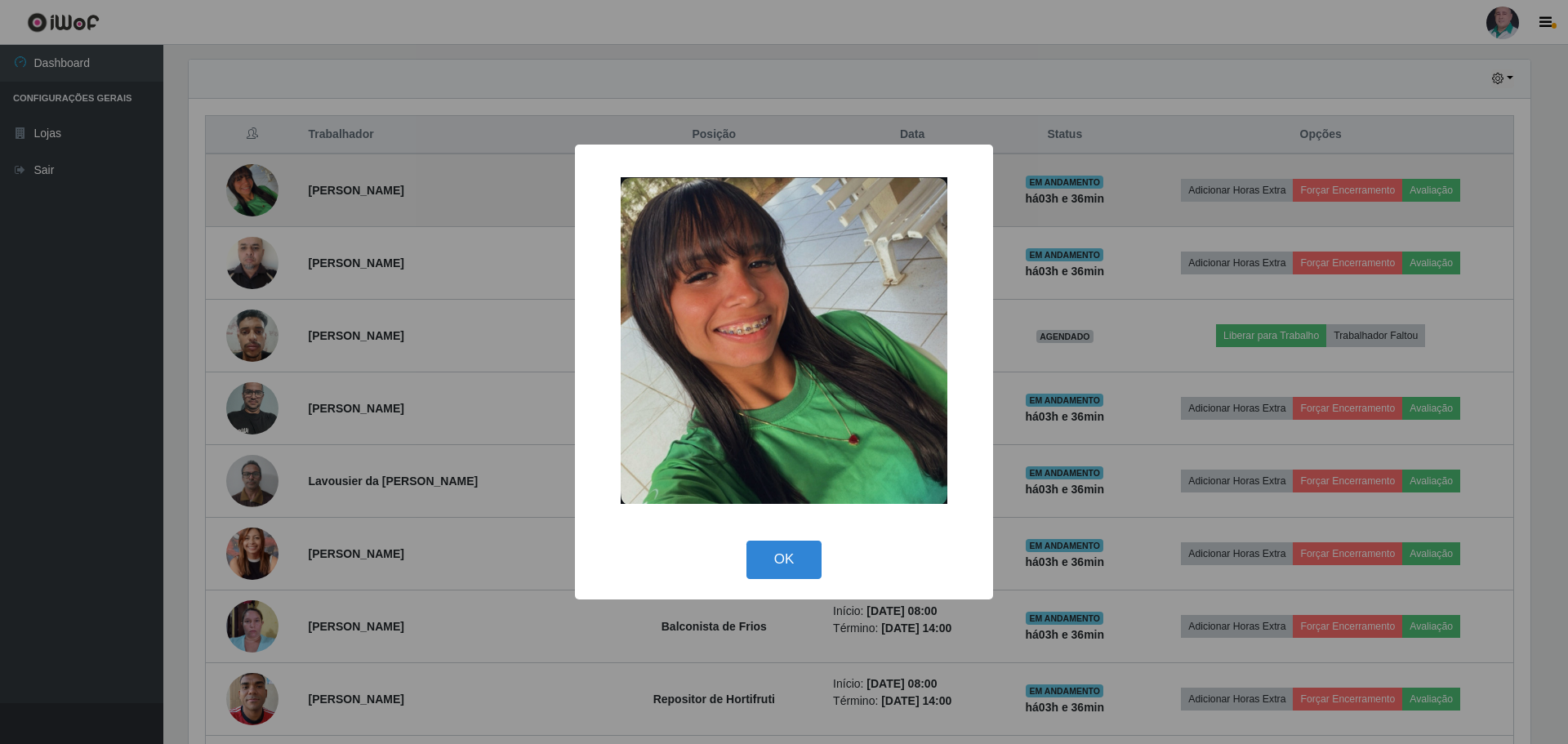
click at [251, 196] on div "× OK Cancel" at bounding box center [784, 372] width 1568 height 744
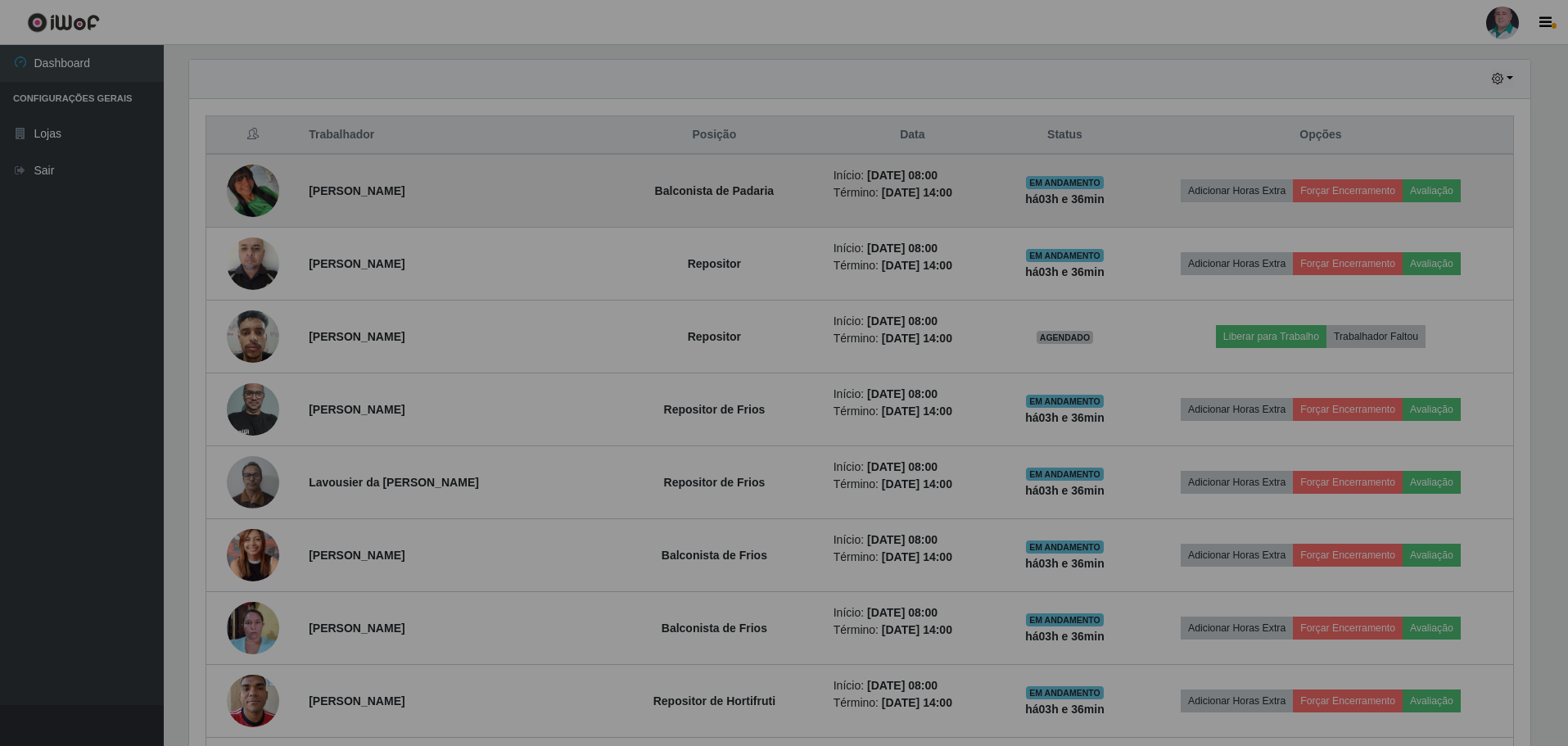
scroll to position [340, 1353]
